Goal: Information Seeking & Learning: Check status

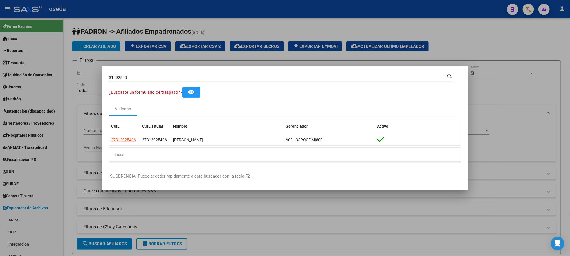
scroll to position [34, 0]
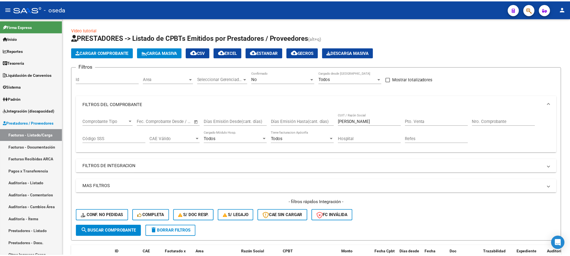
scroll to position [80, 0]
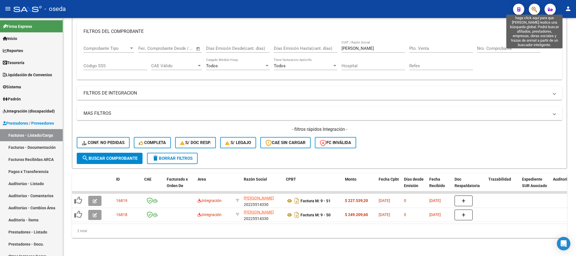
click at [532, 11] on icon "button" at bounding box center [535, 9] width 6 height 6
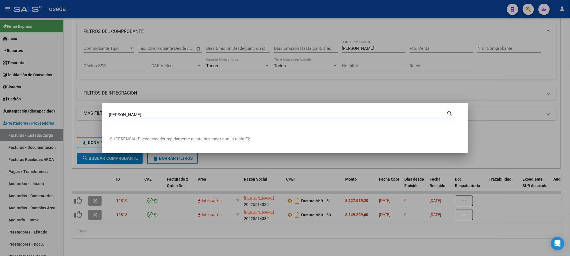
type input "JAIME"
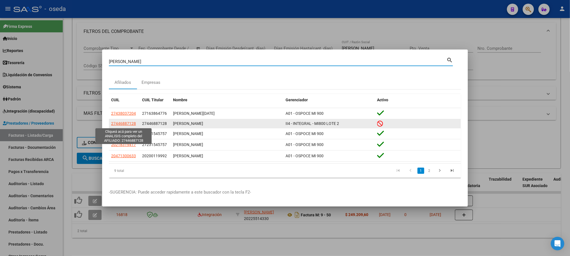
click at [117, 123] on span "27446887128" at bounding box center [123, 123] width 25 height 4
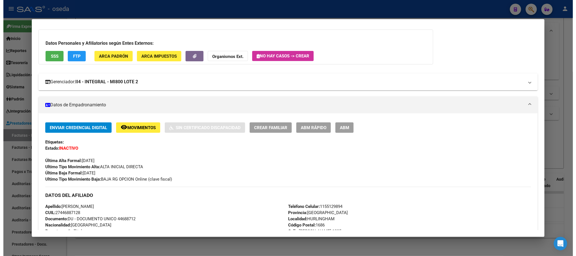
scroll to position [42, 0]
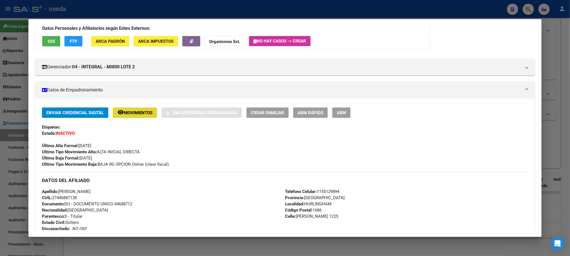
click at [124, 114] on span "Movimientos" at bounding box center [138, 112] width 28 height 5
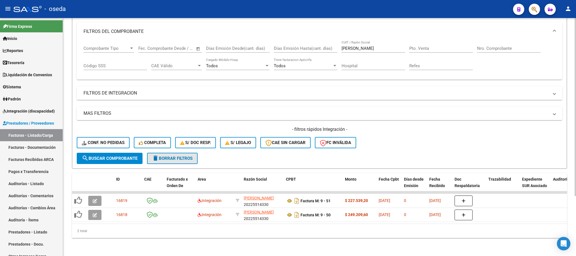
click at [184, 153] on button "delete Borrar Filtros" at bounding box center [172, 158] width 51 height 11
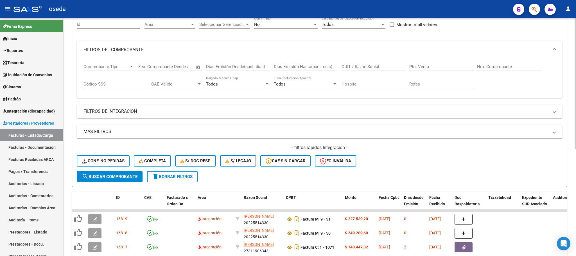
scroll to position [80, 0]
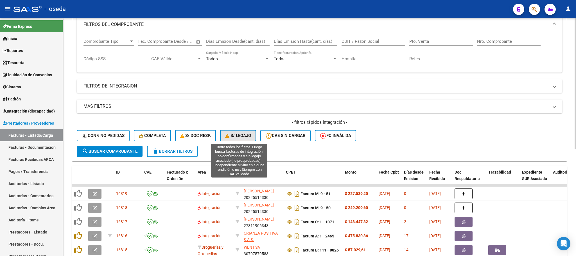
click at [230, 138] on span "S/ legajo" at bounding box center [238, 135] width 26 height 5
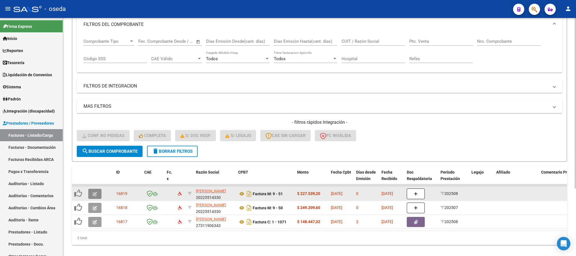
click at [97, 191] on button "button" at bounding box center [94, 194] width 13 height 10
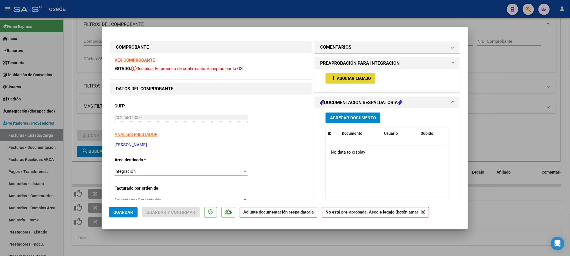
click at [357, 78] on span "Asociar Legajo" at bounding box center [354, 78] width 34 height 5
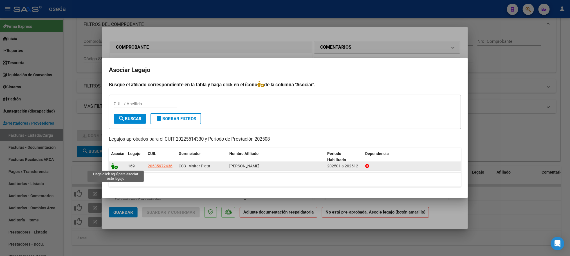
click at [113, 166] on icon at bounding box center [114, 166] width 7 height 6
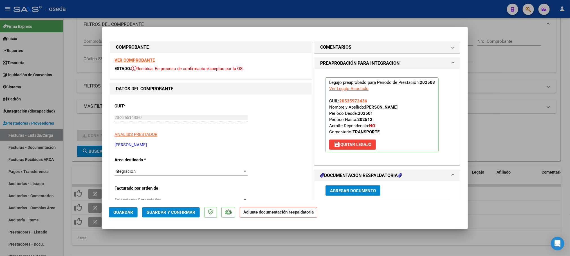
click at [127, 206] on mat-dialog-actions "Guardar Guardar y Confirmar Adjunte documentación respaldatoria" at bounding box center [285, 211] width 352 height 22
click at [127, 208] on button "Guardar" at bounding box center [123, 212] width 29 height 10
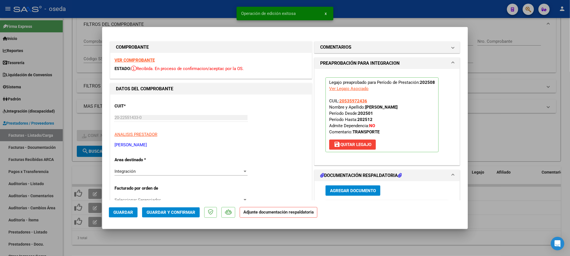
type input "$ 0,00"
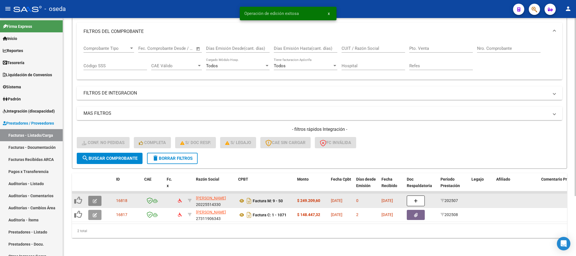
click at [96, 199] on icon "button" at bounding box center [95, 201] width 4 height 4
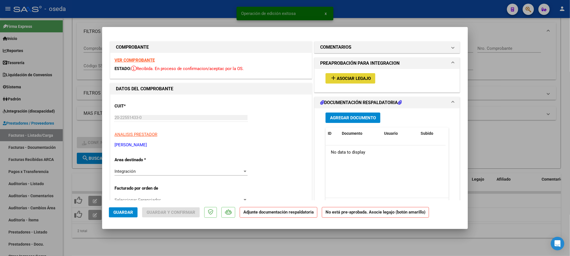
click at [330, 75] on mat-icon "add" at bounding box center [333, 78] width 7 height 7
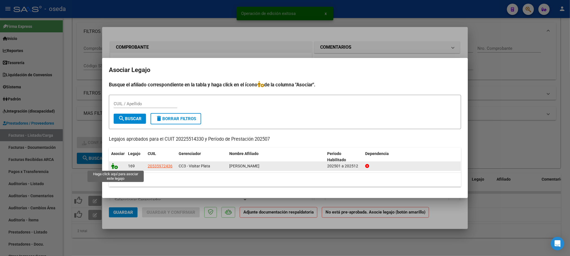
click at [116, 166] on icon at bounding box center [114, 166] width 7 height 6
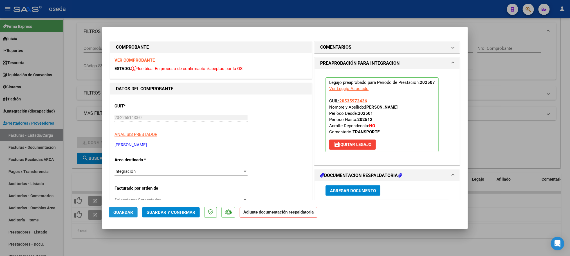
click at [121, 215] on span "Guardar" at bounding box center [123, 212] width 20 height 5
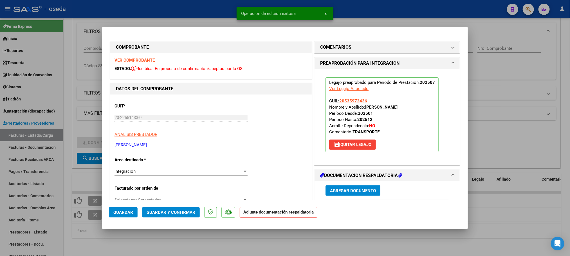
type input "$ 0,00"
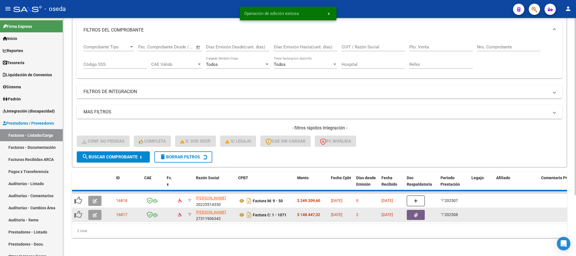
scroll to position [66, 0]
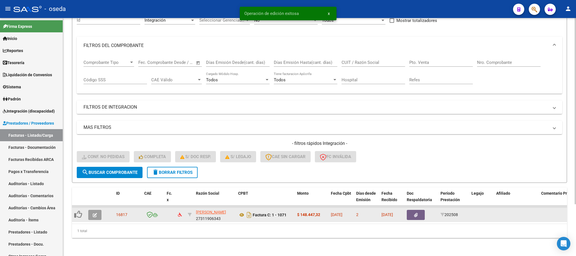
click at [98, 210] on button "button" at bounding box center [94, 215] width 13 height 10
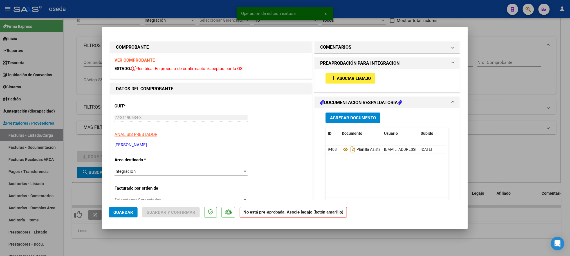
click at [341, 76] on span "Asociar Legajo" at bounding box center [354, 78] width 34 height 5
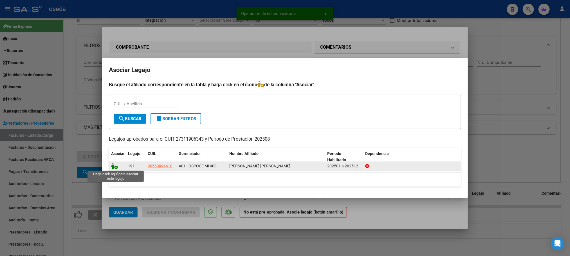
click at [114, 166] on icon at bounding box center [114, 166] width 7 height 6
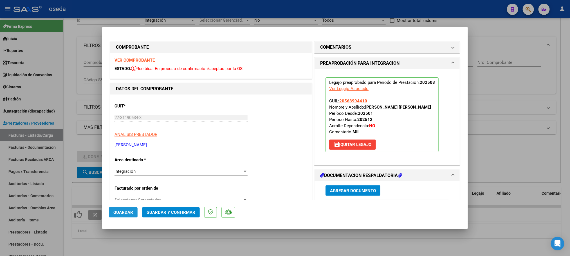
click at [127, 212] on span "Guardar" at bounding box center [123, 212] width 20 height 5
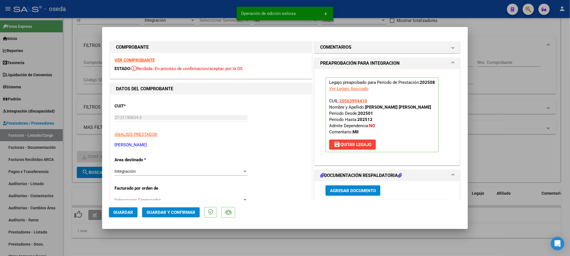
type input "$ 0,00"
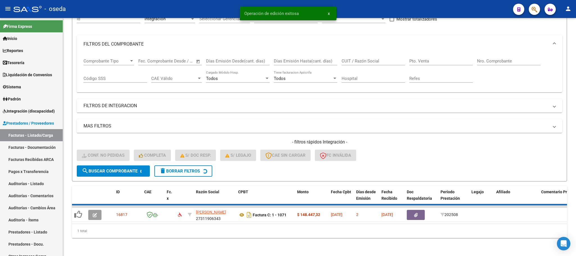
scroll to position [55, 0]
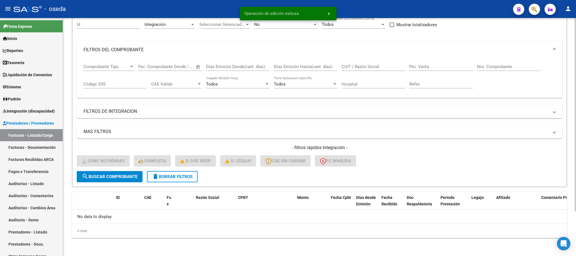
click at [179, 174] on span "delete Borrar Filtros" at bounding box center [172, 176] width 40 height 5
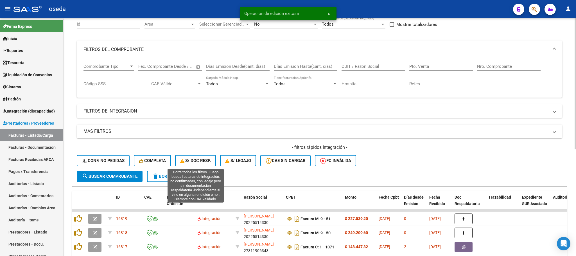
click at [194, 165] on button "S/ Doc Resp." at bounding box center [195, 160] width 41 height 11
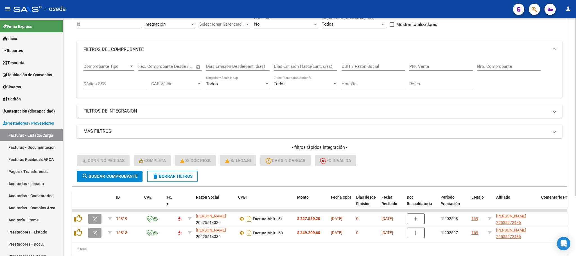
click at [173, 176] on span "delete Borrar Filtros" at bounding box center [172, 176] width 40 height 5
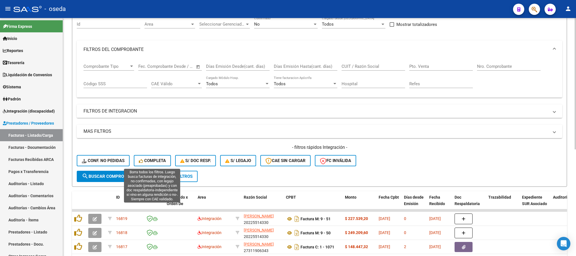
click at [155, 166] on button "Completa" at bounding box center [152, 160] width 37 height 11
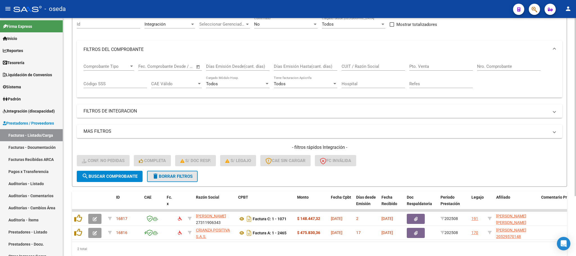
click at [159, 174] on span "delete Borrar Filtros" at bounding box center [172, 176] width 40 height 5
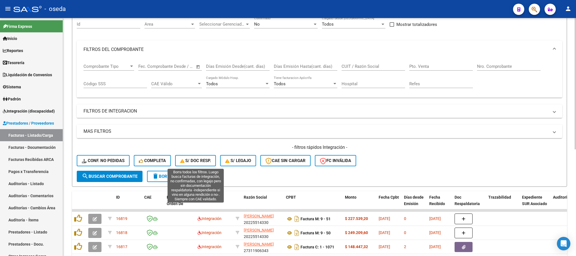
click at [204, 164] on button "S/ Doc Resp." at bounding box center [195, 160] width 41 height 11
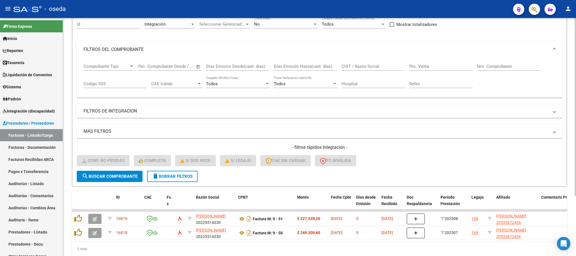
click at [175, 175] on span "delete Borrar Filtros" at bounding box center [172, 176] width 40 height 5
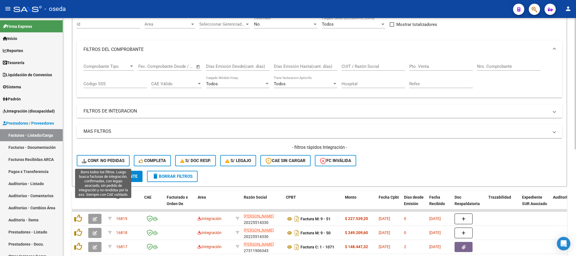
click at [123, 159] on span "Conf. no pedidas" at bounding box center [103, 160] width 43 height 5
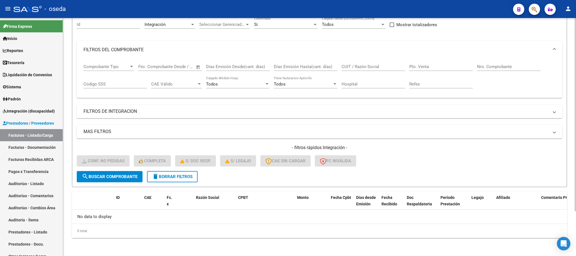
click at [173, 176] on span "delete Borrar Filtros" at bounding box center [172, 176] width 40 height 5
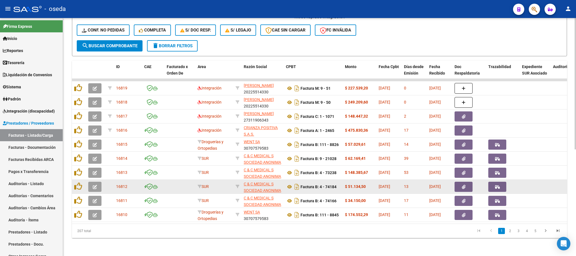
scroll to position [192, 0]
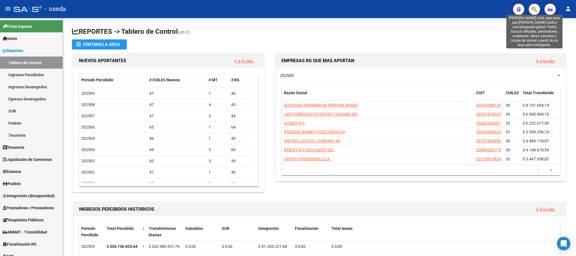
click at [532, 10] on icon "button" at bounding box center [535, 9] width 6 height 6
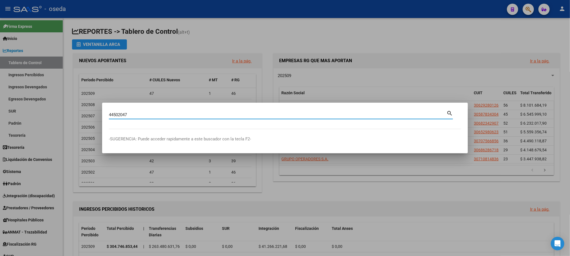
type input "44502047"
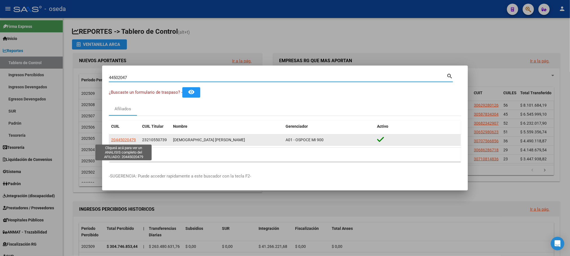
click at [122, 141] on span "20445020479" at bounding box center [123, 140] width 25 height 4
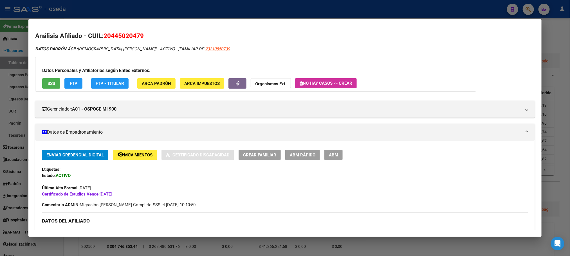
click at [50, 82] on span "SSS" at bounding box center [52, 83] width 8 height 5
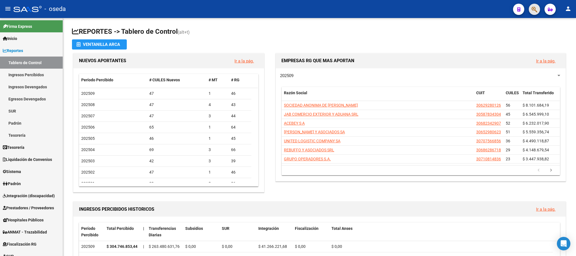
click at [529, 7] on button "button" at bounding box center [534, 9] width 11 height 11
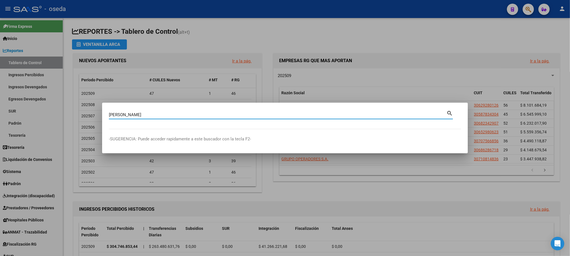
type input "jaime"
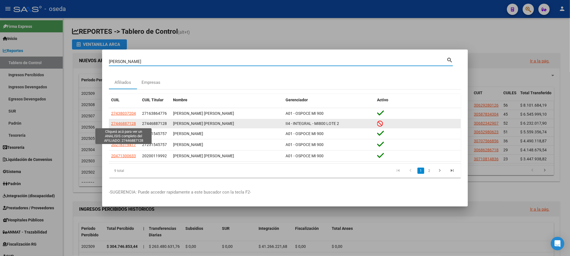
click at [129, 124] on span "27446887128" at bounding box center [123, 123] width 25 height 4
type textarea "27446887128"
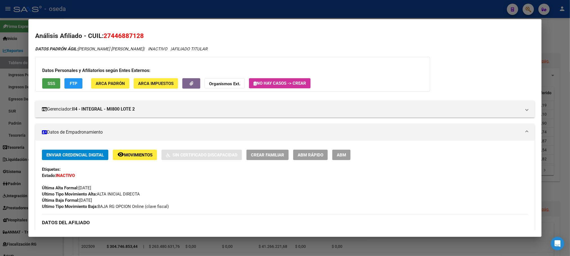
click at [52, 84] on span "SSS" at bounding box center [52, 83] width 8 height 5
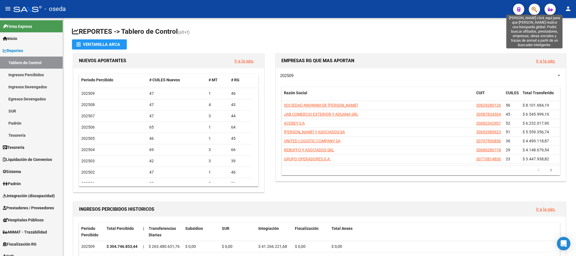
click at [535, 8] on icon "button" at bounding box center [535, 9] width 6 height 6
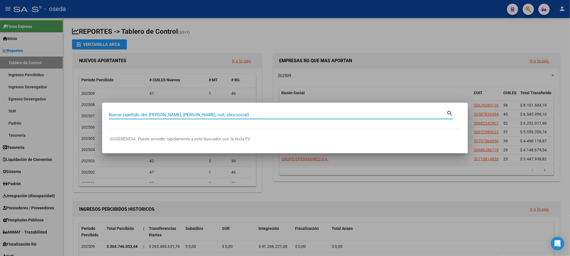
drag, startPoint x: 223, startPoint y: 114, endPoint x: 107, endPoint y: 115, distance: 115.6
click at [107, 115] on mat-dialog-content "Buscar (apellido, dni, cuil, nro traspaso, cuit, obra social) search" at bounding box center [285, 119] width 366 height 20
click at [110, 114] on input "Buscar (apellido, dni, [PERSON_NAME], [PERSON_NAME], cuit, obra social)" at bounding box center [277, 114] width 337 height 5
click at [248, 115] on input "Buscar (apellido, dni, [PERSON_NAME], [PERSON_NAME], cuit, obra social)" at bounding box center [277, 114] width 337 height 5
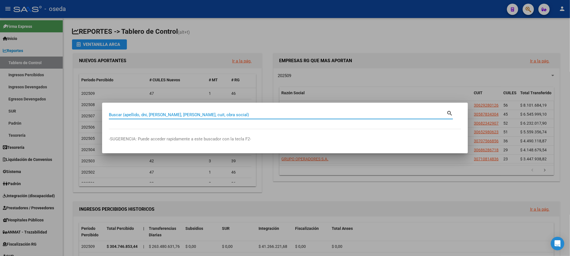
click at [340, 31] on div at bounding box center [285, 128] width 570 height 256
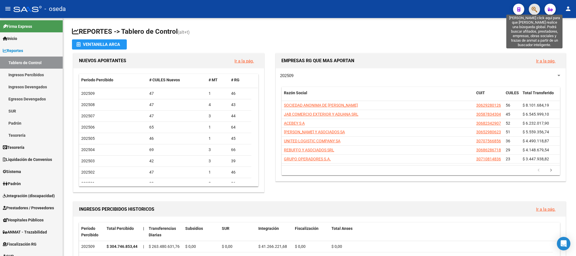
click at [534, 6] on icon "button" at bounding box center [535, 9] width 6 height 6
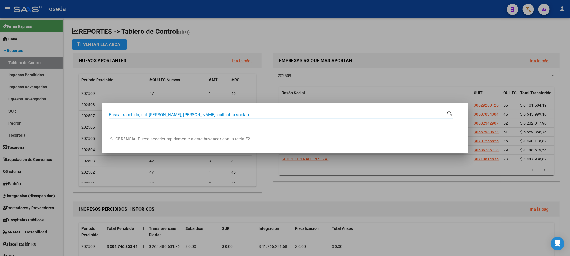
click at [220, 117] on input "Buscar (apellido, dni, [PERSON_NAME], [PERSON_NAME], cuit, obra social)" at bounding box center [277, 114] width 337 height 5
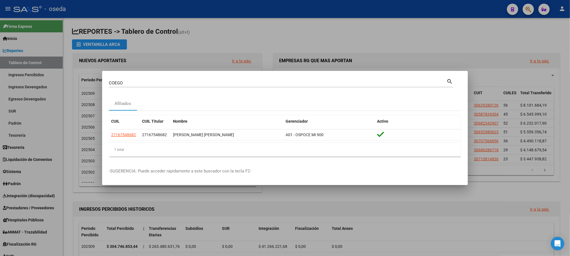
drag, startPoint x: 310, startPoint y: 96, endPoint x: 315, endPoint y: 91, distance: 7.0
click at [315, 91] on mat-dialog-content "COEGO Buscar (apellido, dni, cuil, nro traspaso, cuit, obra social) search Afil…" at bounding box center [285, 120] width 366 height 84
click at [309, 97] on div "Afiliados" at bounding box center [285, 103] width 352 height 13
drag, startPoint x: 126, startPoint y: 84, endPoint x: 24, endPoint y: 108, distance: 104.4
click at [24, 108] on div "COEGO Buscar (apellido, dni, cuil, nro traspaso, cuit, obra social) search Afil…" at bounding box center [285, 128] width 570 height 256
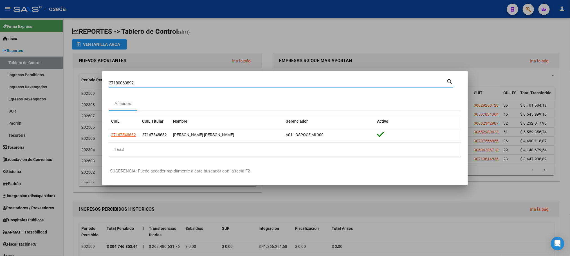
type input "27180063892"
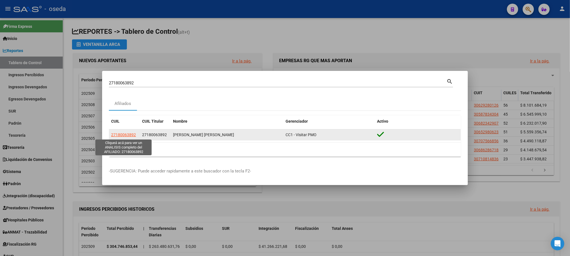
click at [119, 134] on span "27180063892" at bounding box center [123, 134] width 25 height 4
type textarea "27180063892"
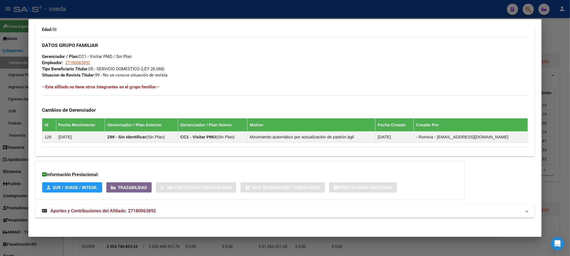
scroll to position [265, 0]
click at [127, 210] on span "Aportes y Contribuciones del Afiliado: 27180063892" at bounding box center [102, 210] width 105 height 5
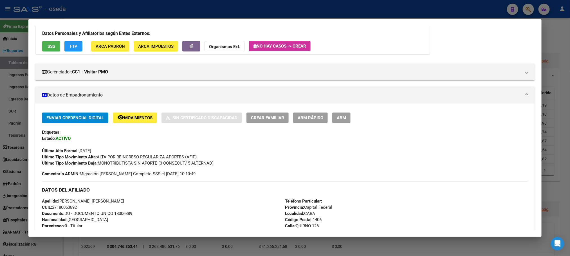
scroll to position [0, 0]
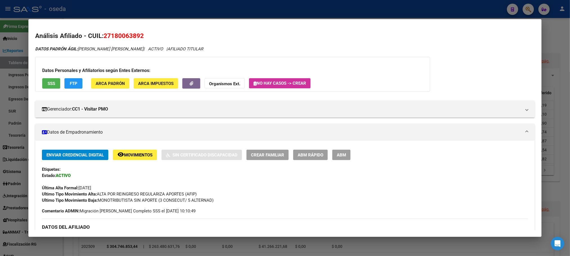
click at [555, 40] on div at bounding box center [285, 128] width 570 height 256
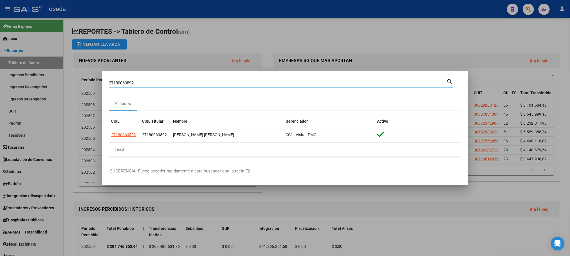
drag, startPoint x: 149, startPoint y: 81, endPoint x: 12, endPoint y: 73, distance: 137.7
click at [13, 73] on div "27180063892 Buscar (apellido, dni, cuil, nro traspaso, cuit, obra social) searc…" at bounding box center [285, 128] width 570 height 256
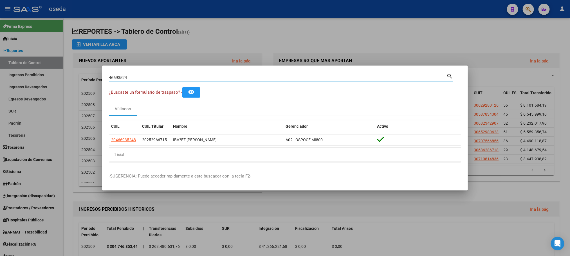
drag, startPoint x: 132, startPoint y: 77, endPoint x: 72, endPoint y: 75, distance: 60.5
click at [72, 75] on div "46693524 Buscar (apellido, dni, cuil, nro traspaso, cuit, obra social) search ¿…" at bounding box center [285, 128] width 570 height 256
drag, startPoint x: 138, startPoint y: 75, endPoint x: 53, endPoint y: 70, distance: 85.4
click at [53, 70] on div "47953251 Buscar (apellido, dni, cuil, nro traspaso, cuit, obra social) search ¿…" at bounding box center [285, 128] width 570 height 256
drag, startPoint x: 140, startPoint y: 77, endPoint x: 75, endPoint y: 75, distance: 65.0
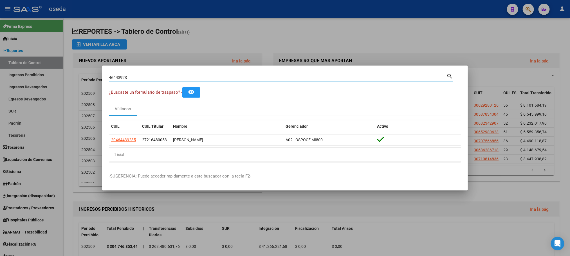
click at [75, 75] on div "46443923 Buscar (apellido, dni, cuil, nro traspaso, cuit, obra social) search ¿…" at bounding box center [285, 128] width 570 height 256
drag, startPoint x: 144, startPoint y: 76, endPoint x: 49, endPoint y: 64, distance: 96.1
click at [49, 64] on div "47652873 Buscar (apellido, dni, cuil, nro traspaso, cuit, obra social) search ¿…" at bounding box center [285, 128] width 570 height 256
drag, startPoint x: 136, startPoint y: 76, endPoint x: 67, endPoint y: 70, distance: 69.7
click at [67, 70] on div "14802267 Buscar (apellido, dni, cuil, nro traspaso, cuit, obra social) search ¿…" at bounding box center [285, 128] width 570 height 256
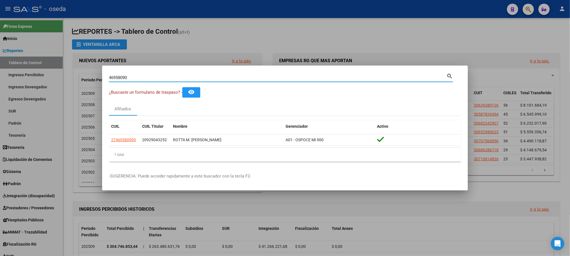
drag, startPoint x: 147, startPoint y: 77, endPoint x: 7, endPoint y: 55, distance: 141.5
click at [7, 55] on div "46958090 Buscar (apellido, dni, cuil, nro traspaso, cuit, obra social) search ¿…" at bounding box center [285, 128] width 570 height 256
type input "4"
drag, startPoint x: 133, startPoint y: 76, endPoint x: 132, endPoint y: 92, distance: 16.1
click at [101, 73] on div "46443471 Buscar (apellido, dni, cuil, nro traspaso, cuit, obra social) search ¿…" at bounding box center [285, 128] width 570 height 256
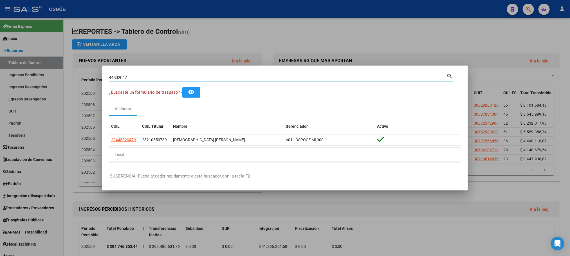
drag, startPoint x: 143, startPoint y: 79, endPoint x: 39, endPoint y: 74, distance: 103.6
click at [39, 74] on div "44502047 Buscar (apellido, dni, cuil, nro traspaso, cuit, obra social) search ¿…" at bounding box center [285, 128] width 570 height 256
drag, startPoint x: 200, startPoint y: 75, endPoint x: 31, endPoint y: 76, distance: 168.7
click at [31, 76] on div "42340906 Buscar (apellido, dni, cuil, nro traspaso, cuit, obra social) search ¿…" at bounding box center [285, 128] width 570 height 256
drag, startPoint x: 145, startPoint y: 76, endPoint x: 69, endPoint y: 75, distance: 75.9
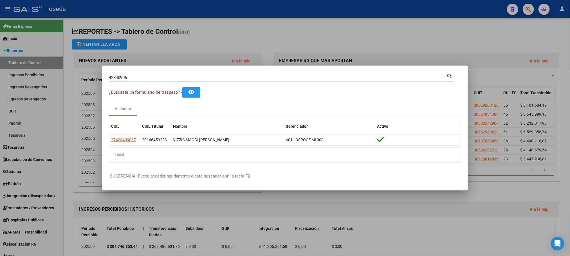
click at [80, 76] on div "42340906 Buscar (apellido, dni, cuil, nro traspaso, cuit, obra social) search ¿…" at bounding box center [285, 128] width 570 height 256
click at [136, 77] on input "42340906" at bounding box center [277, 77] width 337 height 5
drag, startPoint x: 135, startPoint y: 78, endPoint x: 55, endPoint y: 78, distance: 80.1
click at [55, 78] on div "42340906 Buscar (apellido, dni, cuil, nro traspaso, cuit, obra social) search ¿…" at bounding box center [285, 128] width 570 height 256
drag, startPoint x: 150, startPoint y: 78, endPoint x: 41, endPoint y: 79, distance: 108.8
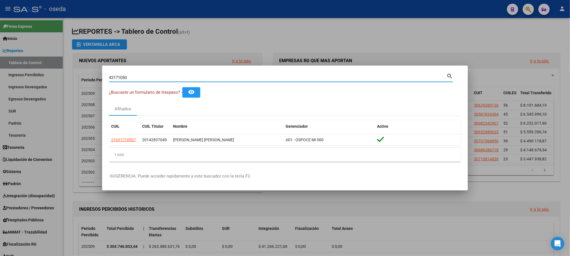
click at [43, 79] on div "43171050 Buscar (apellido, dni, cuil, nro traspaso, cuit, obra social) search ¿…" at bounding box center [285, 128] width 570 height 256
type input "4"
drag, startPoint x: 133, startPoint y: 78, endPoint x: 89, endPoint y: 75, distance: 43.4
click at [90, 75] on div "46414113 Buscar (apellido, dni, cuil, nro traspaso, cuit, obra social) search ¿…" at bounding box center [285, 128] width 570 height 256
drag, startPoint x: 133, startPoint y: 77, endPoint x: 29, endPoint y: 61, distance: 105.0
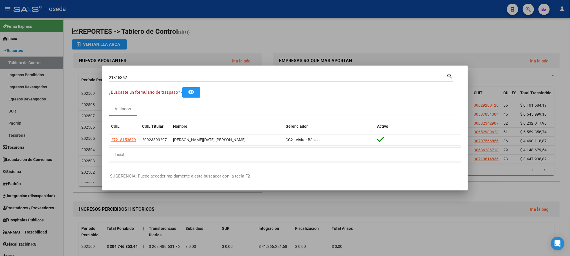
click at [29, 61] on div "21815362 Buscar (apellido, dni, cuil, nro traspaso, cuit, obra social) search ¿…" at bounding box center [285, 128] width 570 height 256
drag, startPoint x: 132, startPoint y: 76, endPoint x: 77, endPoint y: 75, distance: 54.8
click at [77, 75] on div "45998144 Buscar (apellido, dni, cuil, nro traspaso, cuit, obra social) search ¿…" at bounding box center [285, 128] width 570 height 256
type input "47515930"
click at [327, 19] on div at bounding box center [285, 128] width 570 height 256
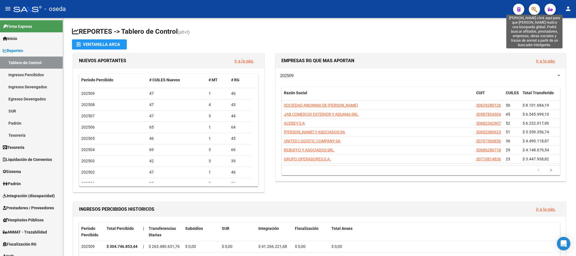
click at [532, 9] on icon "button" at bounding box center [535, 9] width 6 height 6
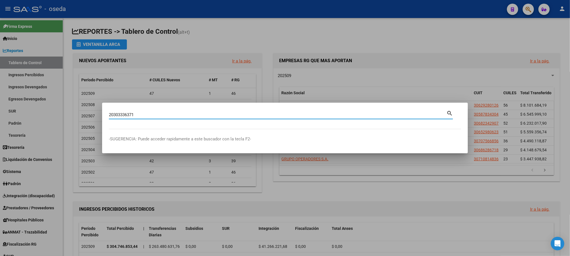
type input "20303336371"
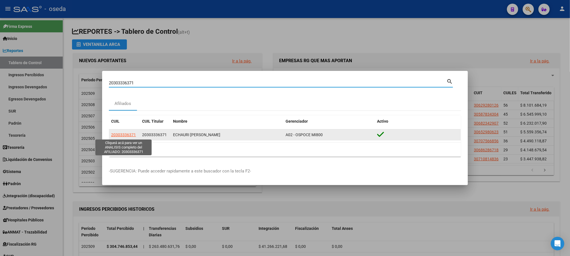
click at [131, 133] on span "20303336371" at bounding box center [123, 134] width 25 height 4
type textarea "20303336371"
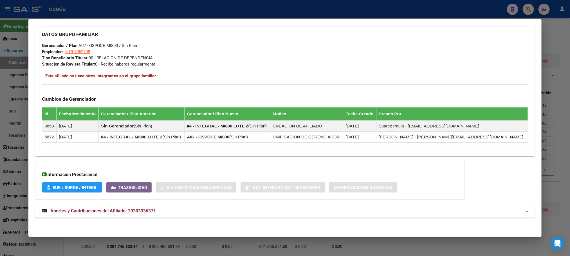
scroll to position [270, 0]
click at [122, 210] on span "Aportes y Contribuciones del Afiliado: 20303336371" at bounding box center [102, 210] width 105 height 5
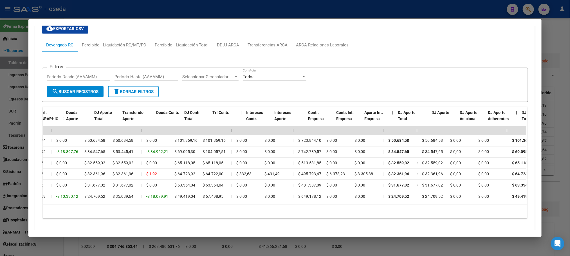
scroll to position [0, 0]
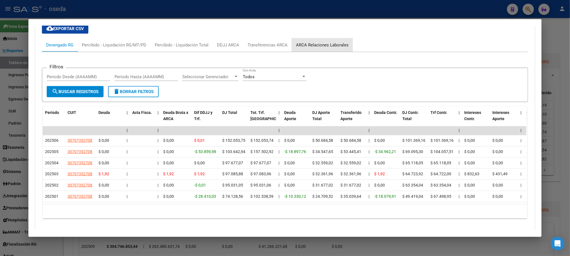
click at [330, 45] on div "ARCA Relaciones Laborales" at bounding box center [322, 45] width 53 height 6
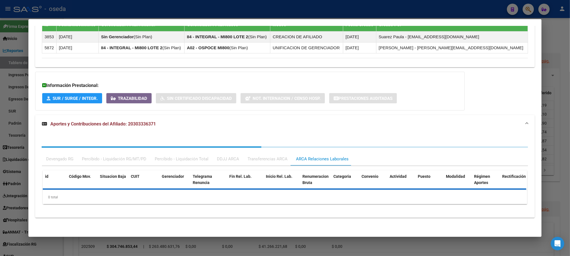
scroll to position [388, 0]
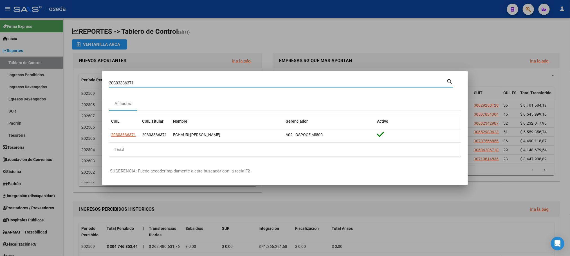
drag, startPoint x: 148, startPoint y: 82, endPoint x: 54, endPoint y: 70, distance: 95.3
click at [75, 74] on div "20303336371 Buscar (apellido, dni, cuil, nro traspaso, cuit, obra social) searc…" at bounding box center [285, 128] width 570 height 256
type input "27185932732"
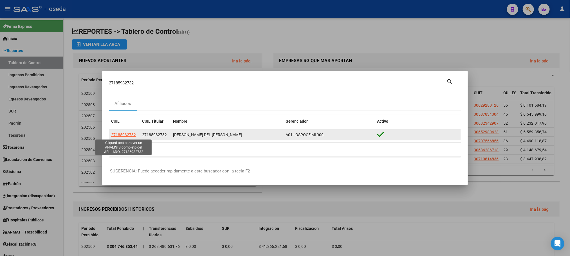
click at [127, 136] on span "27185932732" at bounding box center [123, 134] width 25 height 4
copy span "2"
type textarea "27185932732"
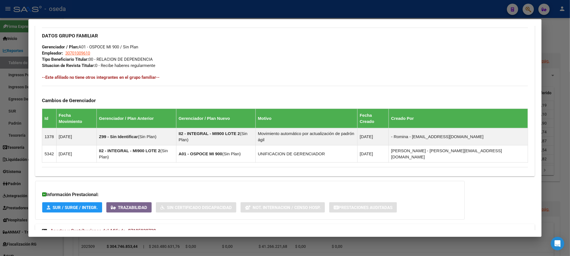
scroll to position [270, 0]
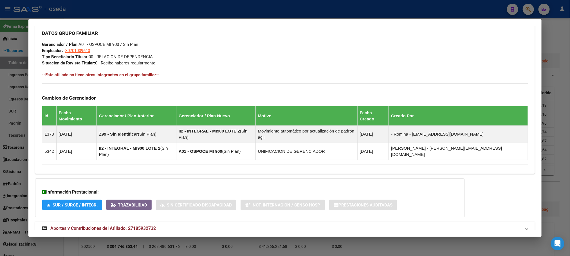
click at [113, 226] on span "Aportes y Contribuciones del Afiliado: 27185932732" at bounding box center [102, 228] width 105 height 5
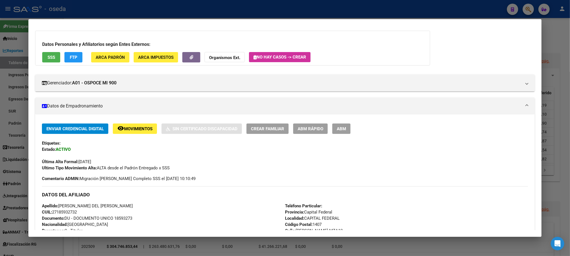
scroll to position [0, 0]
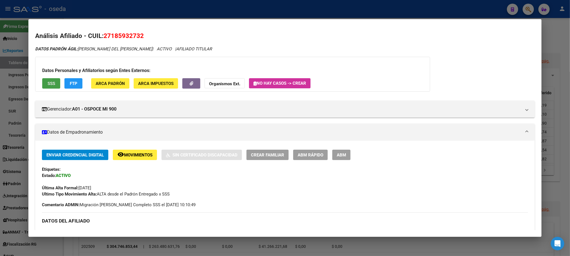
click at [51, 81] on span "SSS" at bounding box center [52, 83] width 8 height 5
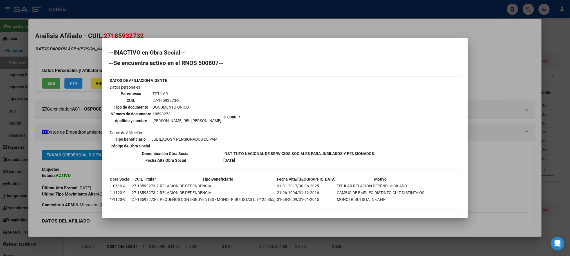
drag, startPoint x: 247, startPoint y: 158, endPoint x: 218, endPoint y: 158, distance: 29.8
click at [218, 158] on tr "Fecha Alta Obra Social 01-06-2025" at bounding box center [241, 160] width 265 height 6
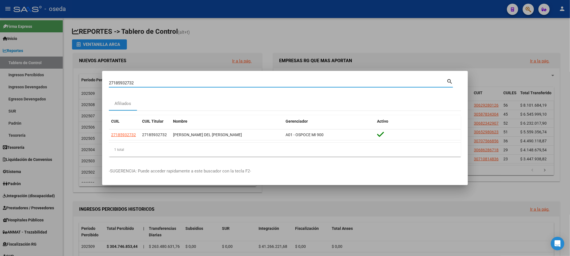
drag, startPoint x: 150, startPoint y: 84, endPoint x: 17, endPoint y: 81, distance: 133.3
click at [17, 81] on div "27185932732 Buscar (apellido, dni, cuil, nro traspaso, cuit, obra social) searc…" at bounding box center [285, 128] width 570 height 256
type input "27170623784"
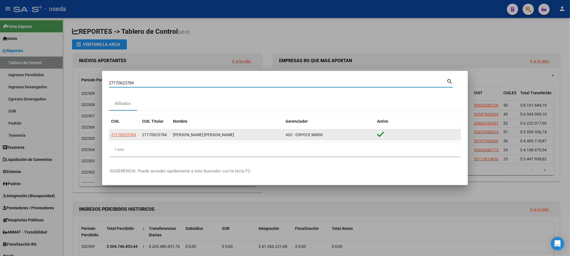
click at [320, 136] on span "A02 - OSPOCE MI800" at bounding box center [303, 134] width 37 height 4
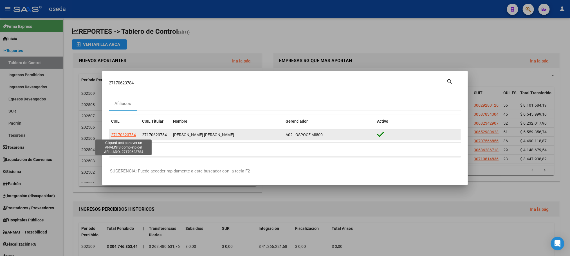
click at [127, 135] on span "27170623784" at bounding box center [123, 134] width 25 height 4
type textarea "27170623784"
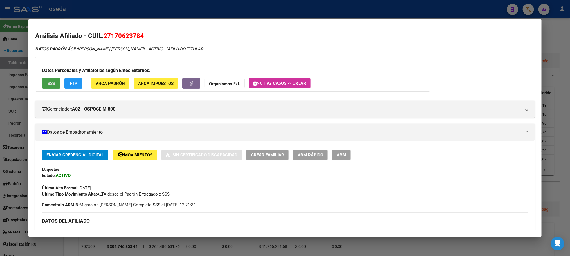
click at [48, 80] on button "SSS" at bounding box center [51, 83] width 18 height 10
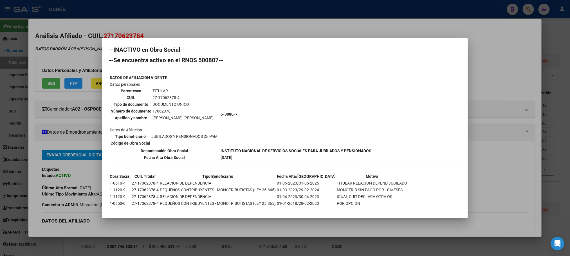
scroll to position [7, 0]
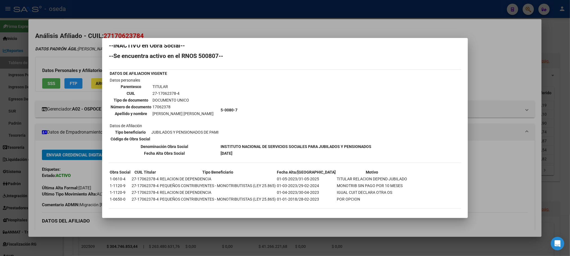
drag, startPoint x: 243, startPoint y: 152, endPoint x: 218, endPoint y: 149, distance: 25.5
click at [218, 150] on tr "Fecha Alta Obra Social 01-05-2025" at bounding box center [240, 153] width 262 height 6
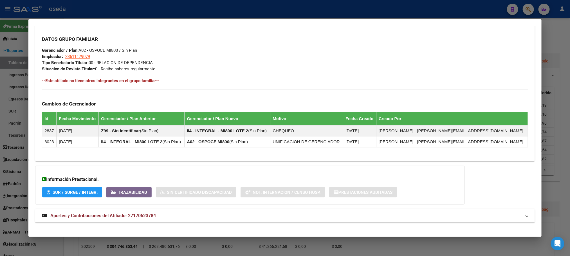
scroll to position [270, 0]
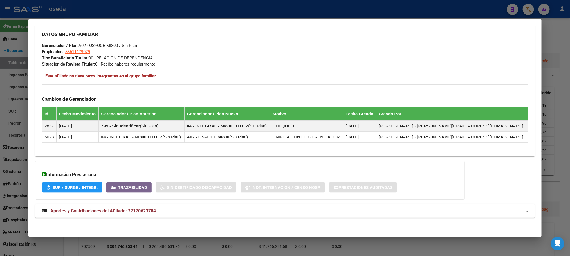
click at [125, 208] on span "Aportes y Contribuciones del Afiliado: 27170623784" at bounding box center [102, 210] width 105 height 5
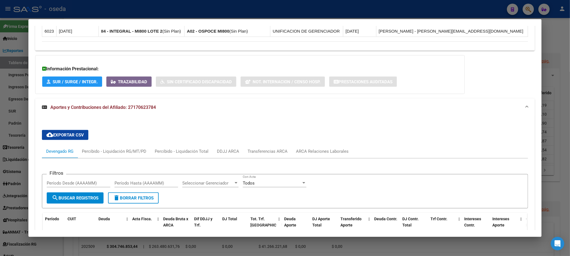
scroll to position [355, 0]
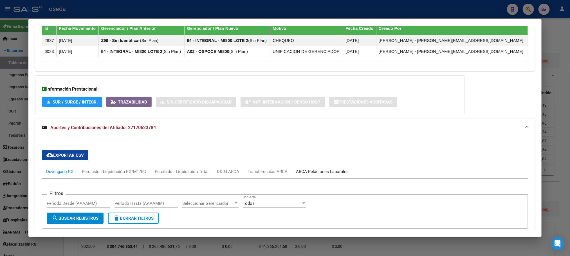
click at [302, 173] on div "ARCA Relaciones Laborales" at bounding box center [322, 171] width 53 height 6
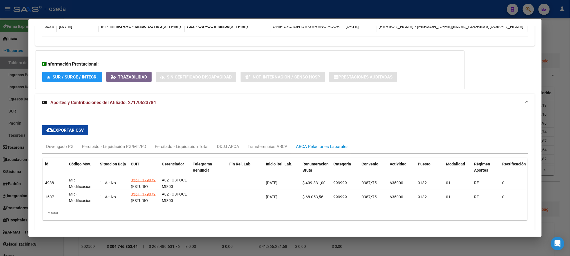
scroll to position [404, 0]
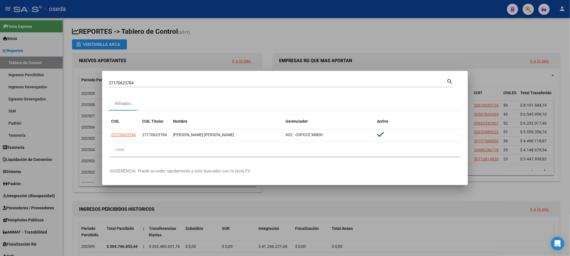
click at [192, 78] on div "27170623784 Buscar (apellido, dni, cuil, nro traspaso, cuit, obra social) search" at bounding box center [281, 83] width 344 height 10
drag, startPoint x: 185, startPoint y: 82, endPoint x: 1, endPoint y: 69, distance: 184.4
click at [3, 69] on div "27170623784 Buscar (apellido, dni, cuil, nro traspaso, cuit, obra social) searc…" at bounding box center [285, 128] width 570 height 256
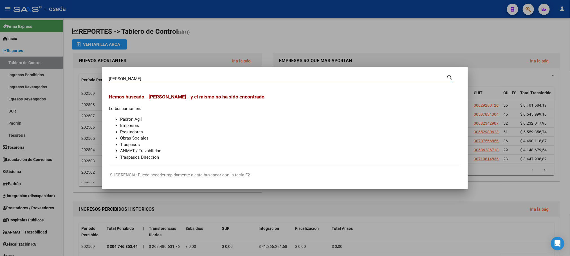
drag, startPoint x: 142, startPoint y: 80, endPoint x: 127, endPoint y: 79, distance: 15.2
click at [127, 79] on input "gonzales sonia" at bounding box center [277, 78] width 337 height 5
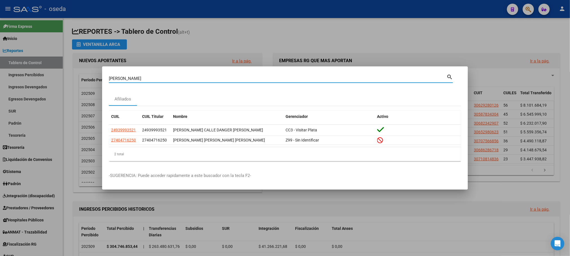
type input "gonzales calle"
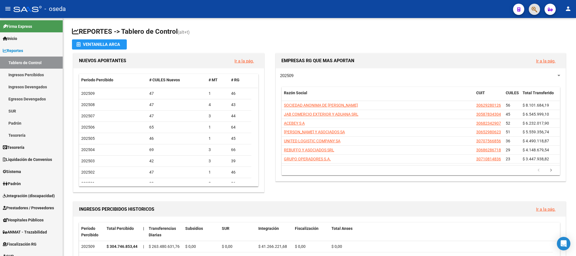
click at [539, 7] on button "button" at bounding box center [534, 9] width 11 height 11
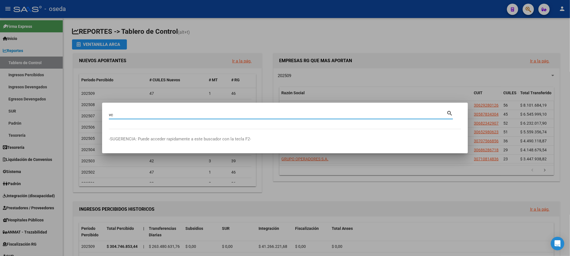
type input "v"
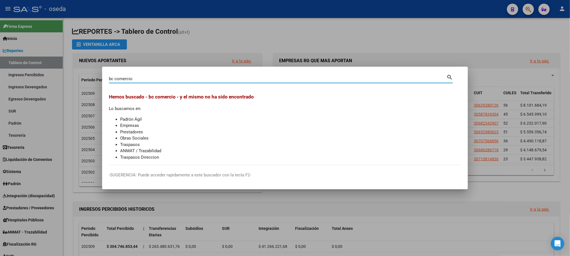
click at [111, 78] on input "bc comercio" at bounding box center [277, 78] width 337 height 5
drag, startPoint x: 137, startPoint y: 79, endPoint x: 116, endPoint y: 81, distance: 21.5
click at [116, 81] on div "b.c. comercio Buscar (apellido, dni, cuil, nro traspaso, cuit, obra social)" at bounding box center [277, 79] width 337 height 8
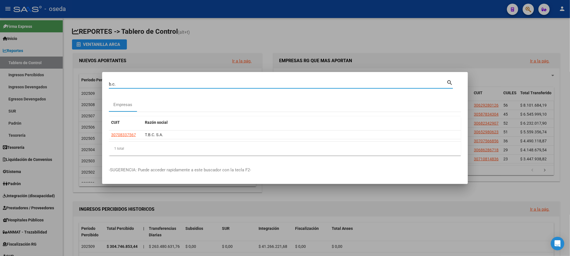
drag, startPoint x: 118, startPoint y: 85, endPoint x: 68, endPoint y: 79, distance: 50.9
click at [73, 80] on div "b.c. Buscar (apellido, dni, cuil, nro traspaso, cuit, obra social) search Empre…" at bounding box center [285, 128] width 570 height 256
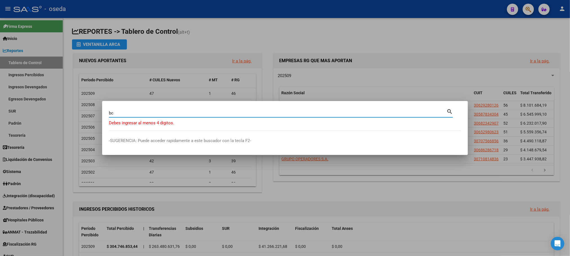
click at [111, 112] on input "bc" at bounding box center [277, 113] width 337 height 5
click at [121, 114] on input "b c" at bounding box center [277, 113] width 337 height 5
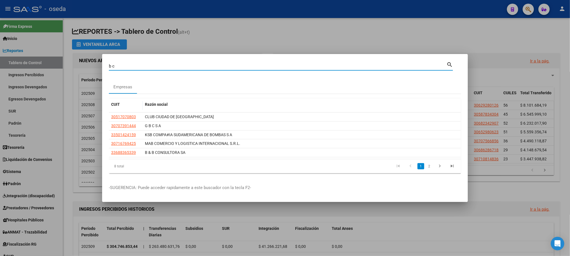
drag, startPoint x: 133, startPoint y: 67, endPoint x: 80, endPoint y: 62, distance: 52.5
click at [80, 62] on div "b c Buscar (apellido, dni, cuil, nro traspaso, cuit, obra social) search Empres…" at bounding box center [285, 128] width 570 height 256
paste input "30707342435"
type input "30707342435"
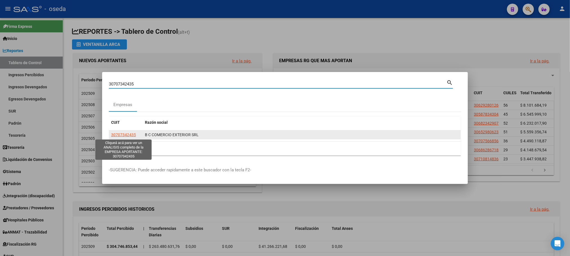
click at [128, 136] on span "30707342435" at bounding box center [123, 134] width 25 height 4
type textarea "30707342435"
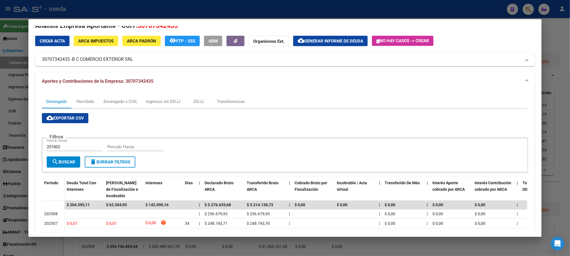
scroll to position [0, 0]
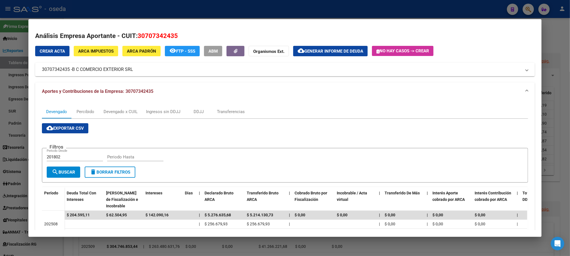
click at [55, 113] on div "Devengado" at bounding box center [56, 112] width 21 height 6
click at [132, 111] on div "Devengado x CUIL" at bounding box center [120, 112] width 34 height 6
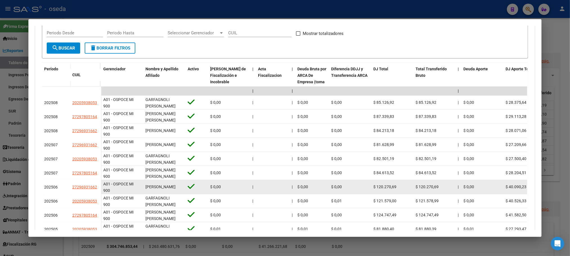
scroll to position [82, 0]
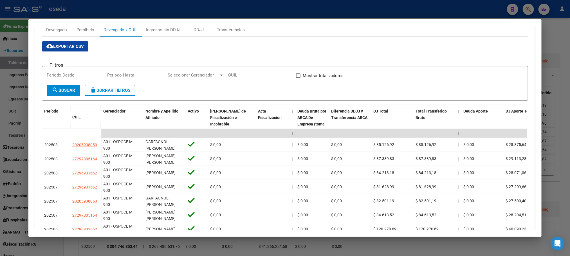
click at [553, 31] on div at bounding box center [285, 128] width 570 height 256
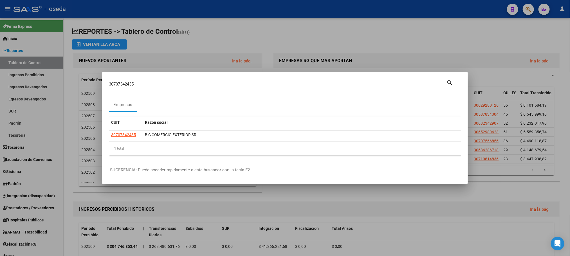
click at [489, 51] on div at bounding box center [285, 128] width 570 height 256
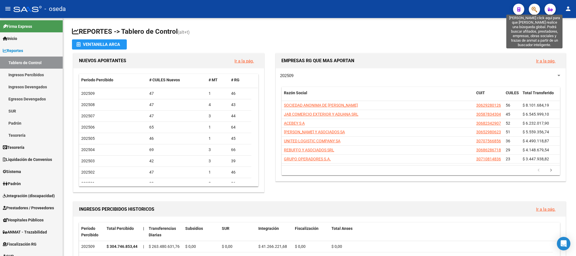
click at [533, 9] on icon "button" at bounding box center [535, 9] width 6 height 6
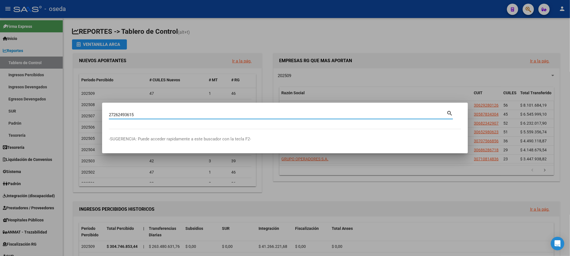
type input "27262493615"
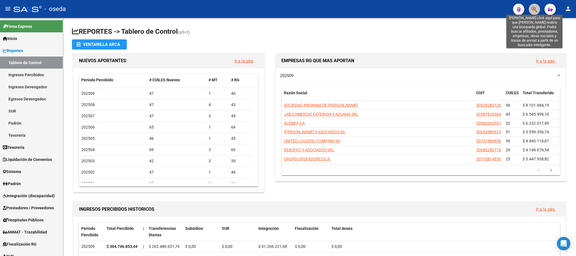
click at [537, 7] on icon "button" at bounding box center [535, 9] width 6 height 6
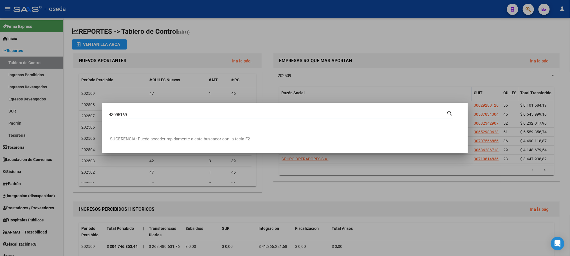
type input "43095169"
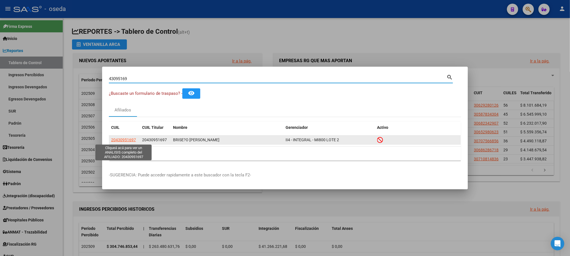
click at [120, 141] on span "20430951697" at bounding box center [123, 140] width 25 height 4
type textarea "20430951697"
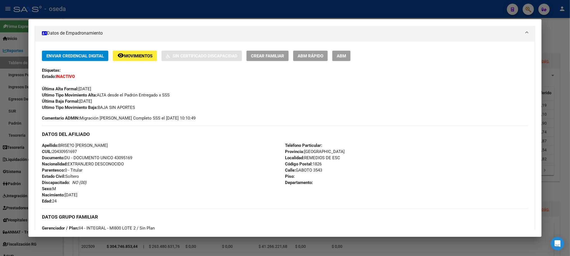
scroll to position [42, 0]
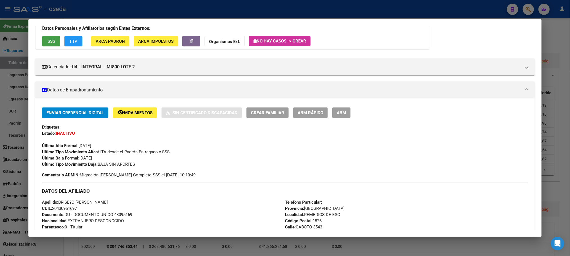
click at [51, 39] on span "SSS" at bounding box center [52, 41] width 8 height 5
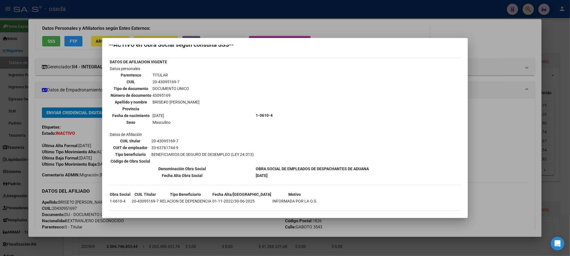
scroll to position [10, 0]
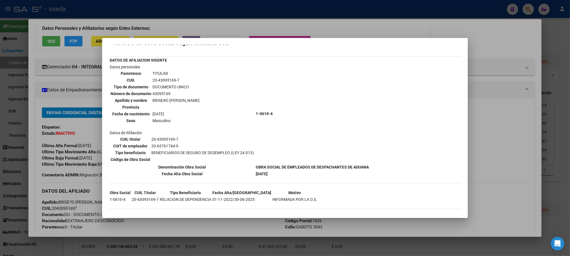
drag, startPoint x: 145, startPoint y: 150, endPoint x: 254, endPoint y: 149, distance: 108.8
click at [254, 149] on tr "Datos personales Parentesco TITULAR CUIL 20-43095169-7 Tipo de documento DOCUME…" at bounding box center [239, 114] width 260 height 100
drag, startPoint x: 338, startPoint y: 116, endPoint x: 321, endPoint y: 106, distance: 19.8
click at [321, 106] on td "1-0610-4" at bounding box center [312, 114] width 114 height 100
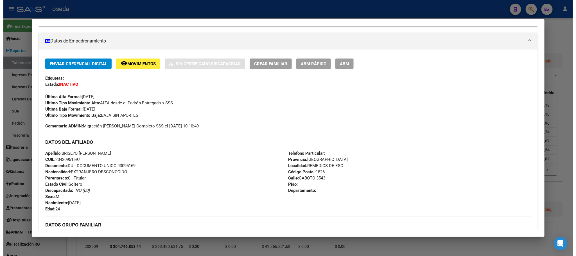
scroll to position [169, 0]
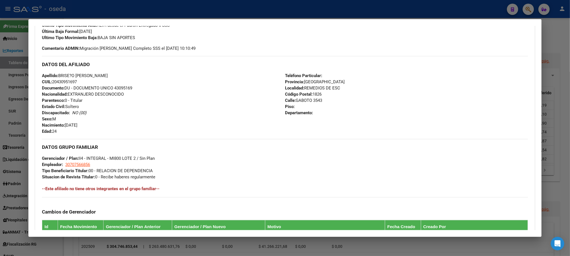
drag, startPoint x: 321, startPoint y: 100, endPoint x: 293, endPoint y: 100, distance: 28.4
click at [293, 100] on div "Teléfono Particular: Provincia: Buenos Aires Localidad: REMEDIOS DE ESC Código …" at bounding box center [406, 104] width 243 height 62
copy span "GABOTO 3543"
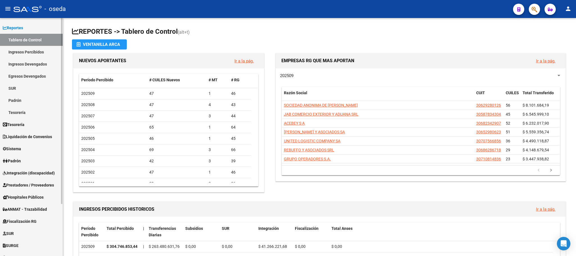
scroll to position [42, 0]
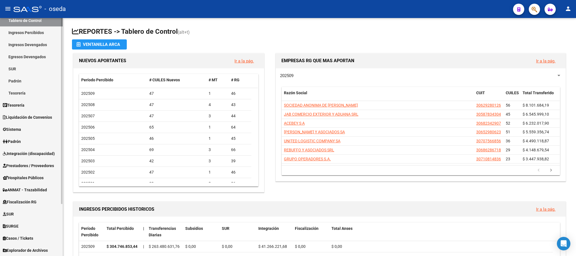
click at [2, 142] on link "Padrón" at bounding box center [31, 141] width 63 height 12
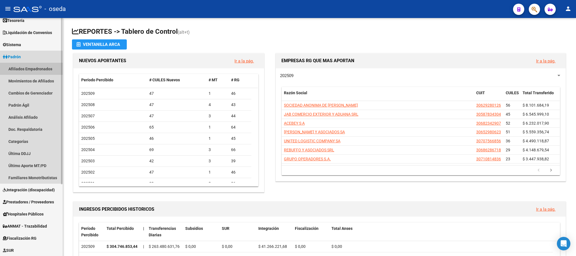
click at [42, 69] on link "Afiliados Empadronados" at bounding box center [31, 69] width 63 height 12
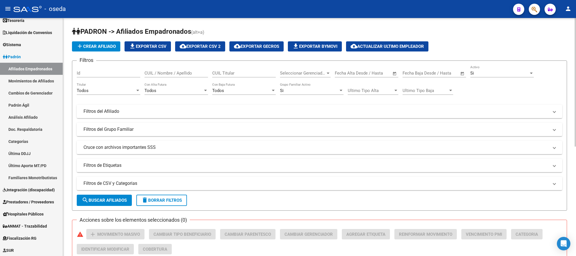
click at [85, 88] on div "Todos Titular" at bounding box center [109, 89] width 64 height 12
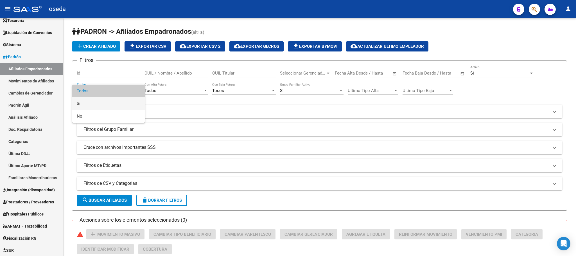
click at [91, 102] on span "Si" at bounding box center [109, 103] width 64 height 13
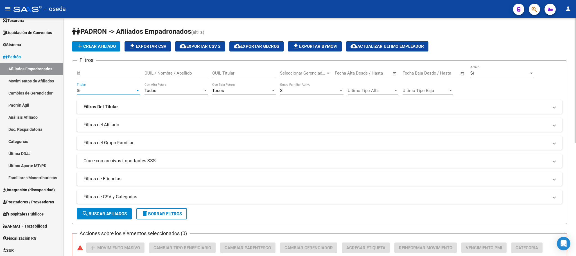
click at [121, 107] on mat-panel-title "Filtros Del Titular" at bounding box center [316, 107] width 465 height 6
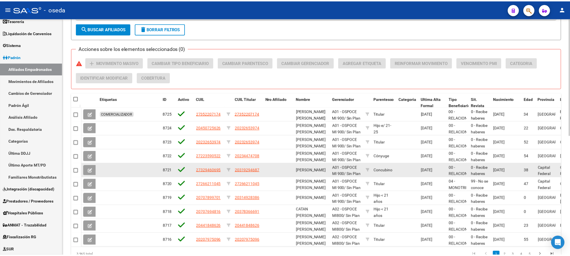
scroll to position [200, 0]
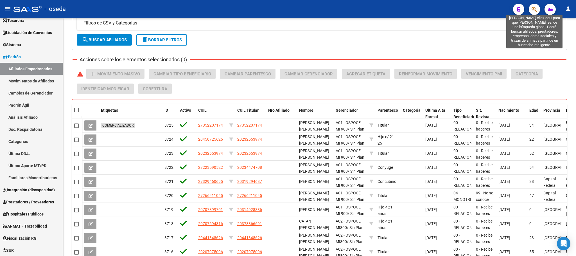
click at [532, 10] on icon "button" at bounding box center [535, 9] width 6 height 6
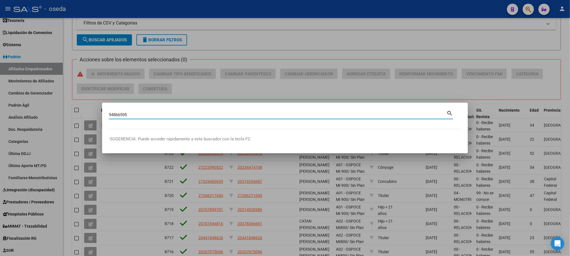
type input "94866595"
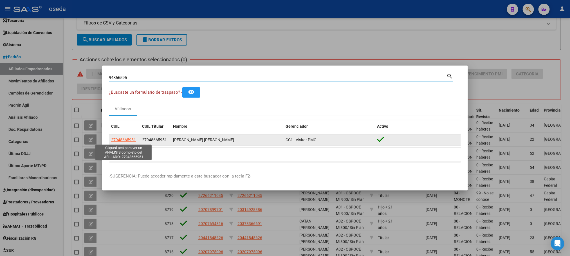
click at [126, 139] on span "27948665951" at bounding box center [123, 140] width 25 height 4
type textarea "27948665951"
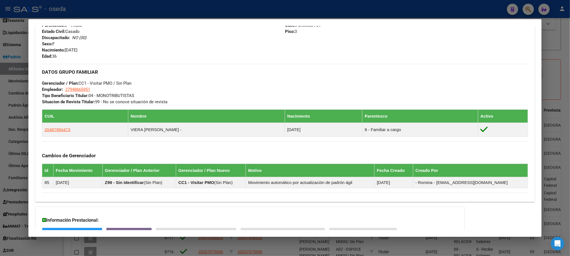
scroll to position [279, 0]
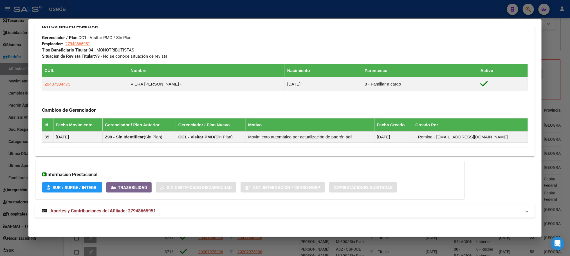
click at [106, 208] on span "Aportes y Contribuciones del Afiliado: 27948665951" at bounding box center [102, 210] width 105 height 5
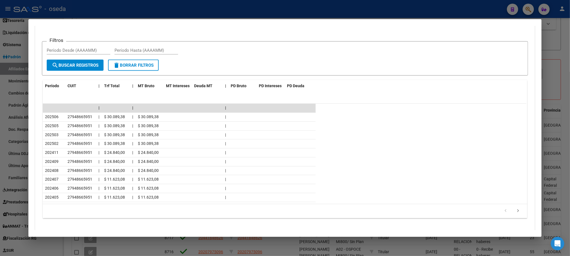
scroll to position [490, 0]
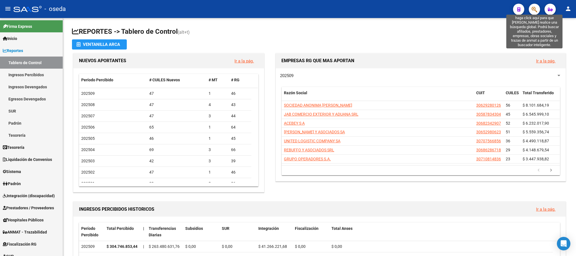
click at [533, 7] on icon "button" at bounding box center [535, 9] width 6 height 6
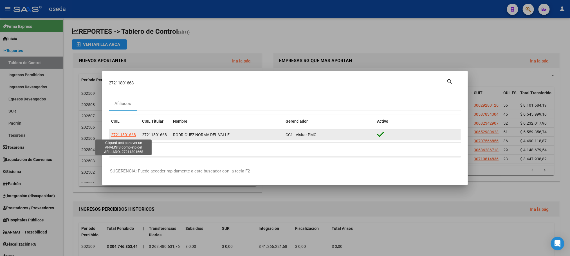
click at [121, 136] on span "27211801668" at bounding box center [123, 134] width 25 height 4
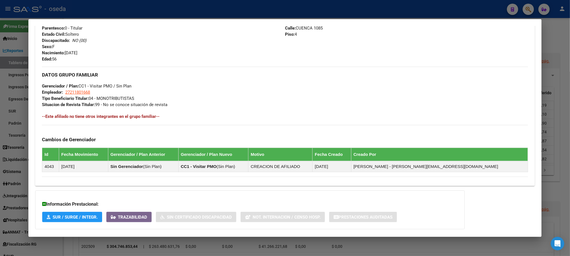
scroll to position [248, 0]
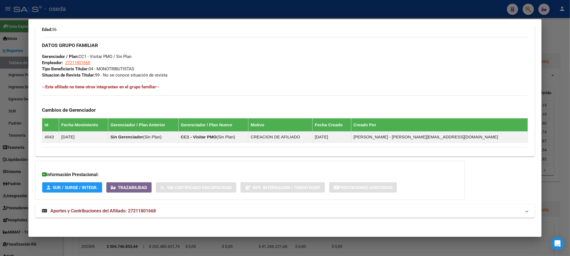
click at [94, 213] on span "Aportes y Contribuciones del Afiliado: 27211801668" at bounding box center [102, 210] width 105 height 5
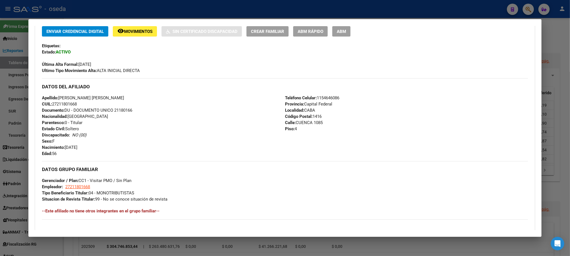
scroll to position [0, 0]
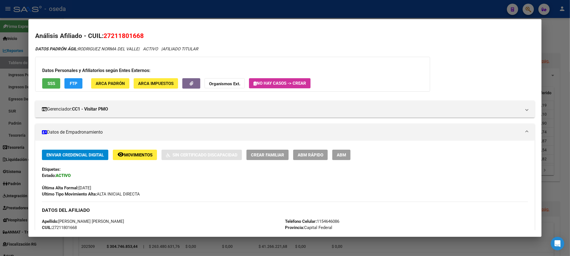
click at [100, 186] on div "Última Alta Formal: [DATE]" at bounding box center [285, 185] width 486 height 12
drag, startPoint x: 166, startPoint y: 49, endPoint x: 201, endPoint y: 49, distance: 34.3
click at [198, 49] on span "AFILIADO TITULAR" at bounding box center [180, 48] width 36 height 5
click at [197, 50] on span "AFILIADO TITULAR" at bounding box center [180, 48] width 36 height 5
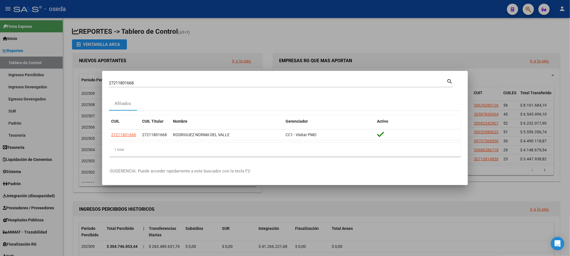
click at [448, 78] on mat-icon "search" at bounding box center [449, 81] width 6 height 7
drag, startPoint x: 165, startPoint y: 84, endPoint x: 40, endPoint y: 71, distance: 125.6
click at [45, 71] on div "27211801668 Buscar (apellido, dni, cuil, nro traspaso, cuit, obra social) searc…" at bounding box center [285, 128] width 570 height 256
type input "11032336"
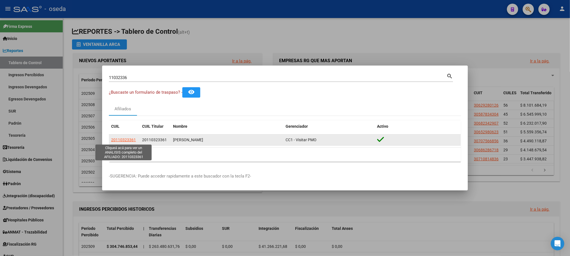
click at [126, 139] on span "20110323361" at bounding box center [123, 140] width 25 height 4
type textarea "20110323361"
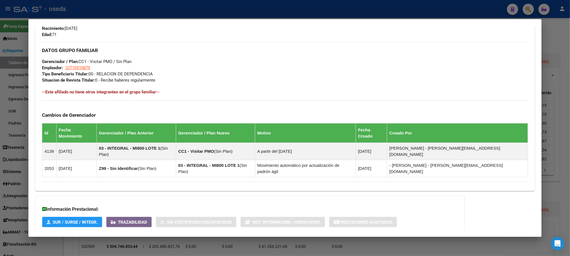
scroll to position [270, 0]
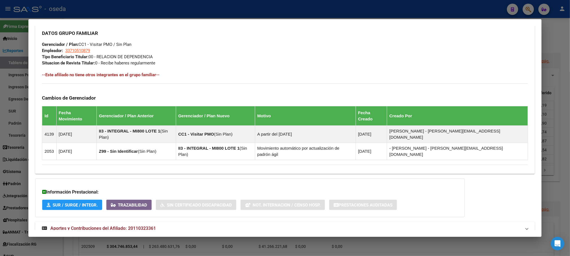
click at [83, 226] on span "Aportes y Contribuciones del Afiliado: 20110323361" at bounding box center [102, 228] width 105 height 5
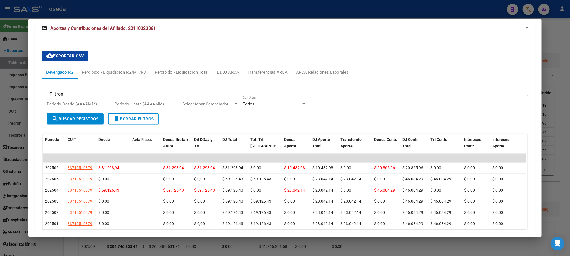
scroll to position [464, 0]
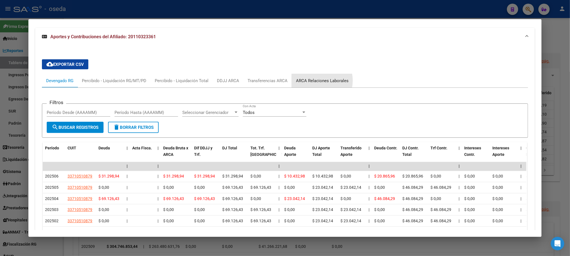
click at [311, 78] on div "ARCA Relaciones Laborales" at bounding box center [322, 81] width 53 height 6
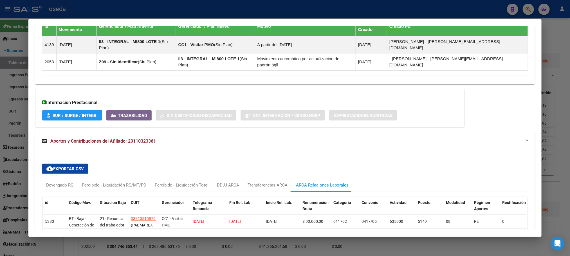
scroll to position [390, 0]
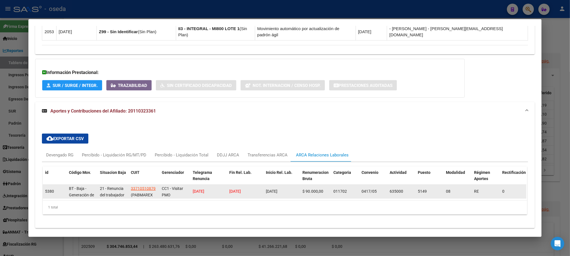
drag, startPoint x: 226, startPoint y: 173, endPoint x: 252, endPoint y: 175, distance: 26.8
click at [252, 184] on datatable-body-cell "[DATE]" at bounding box center [245, 191] width 37 height 14
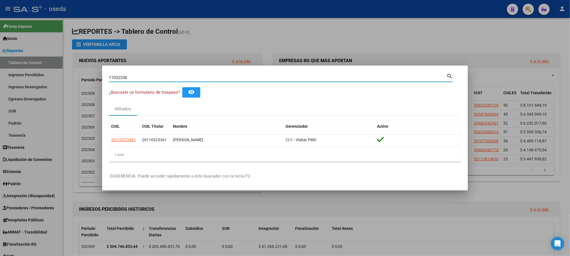
drag, startPoint x: 158, startPoint y: 75, endPoint x: 23, endPoint y: 67, distance: 135.5
click at [23, 67] on div "11032336 Buscar (apellido, dni, cuil, nro traspaso, cuit, obra social) search ¿…" at bounding box center [285, 128] width 570 height 256
type input "16940851"
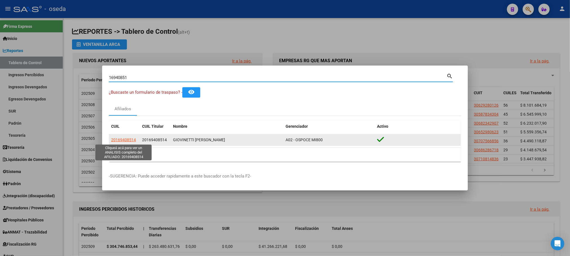
click at [124, 140] on span "20169408514" at bounding box center [123, 140] width 25 height 4
type textarea "20169408514"
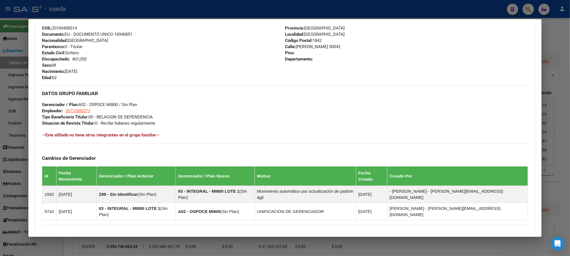
scroll to position [270, 0]
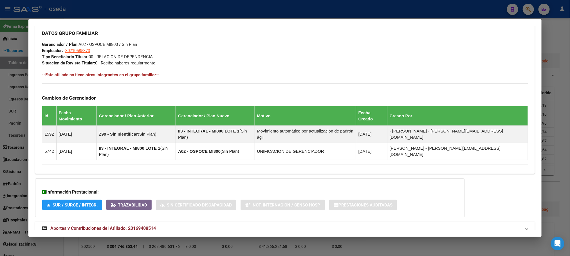
click at [149, 226] on span "Aportes y Contribuciones del Afiliado: 20169408514" at bounding box center [102, 228] width 105 height 5
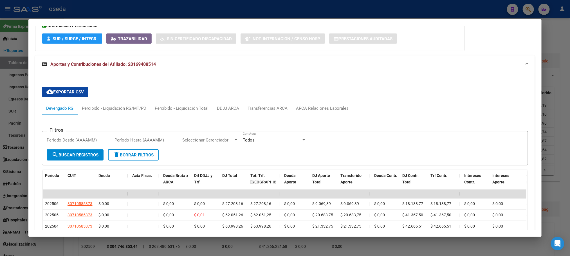
scroll to position [481, 0]
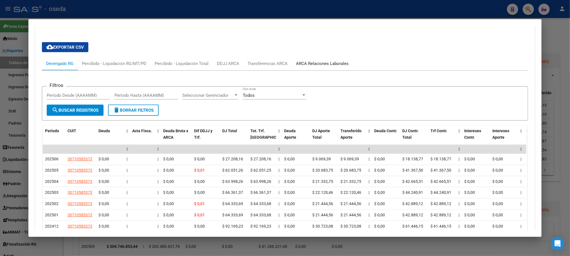
click at [310, 60] on div "ARCA Relaciones Laborales" at bounding box center [322, 63] width 53 height 6
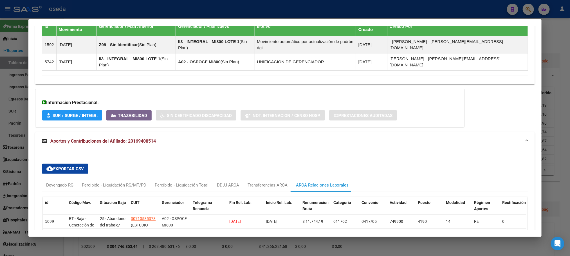
scroll to position [388, 0]
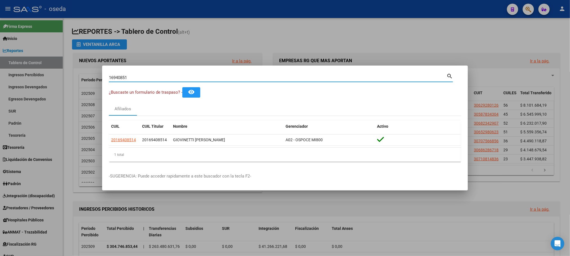
drag, startPoint x: 153, startPoint y: 76, endPoint x: 43, endPoint y: 62, distance: 110.2
click at [44, 63] on div "16940851 Buscar (apellido, dni, cuil, nro traspaso, cuit, obra social) search ¿…" at bounding box center [285, 128] width 570 height 256
type input "22949394"
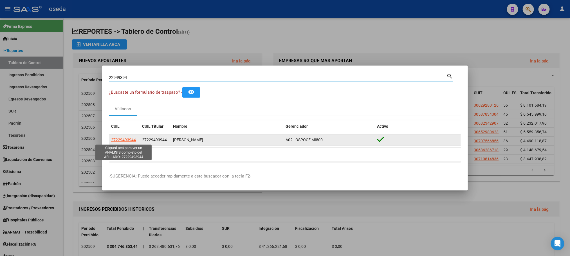
click at [119, 138] on span "27229493944" at bounding box center [123, 140] width 25 height 4
type textarea "27229493944"
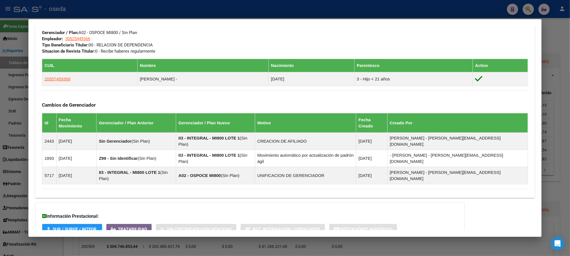
scroll to position [295, 0]
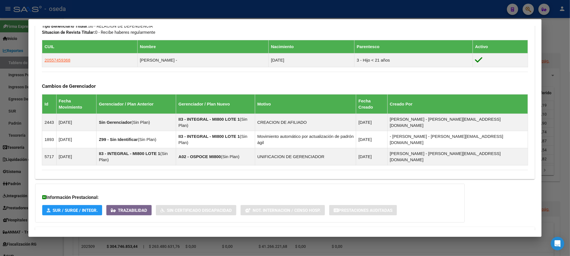
click at [140, 231] on span "Aportes y Contribuciones del Afiliado: 27229493944" at bounding box center [102, 233] width 105 height 5
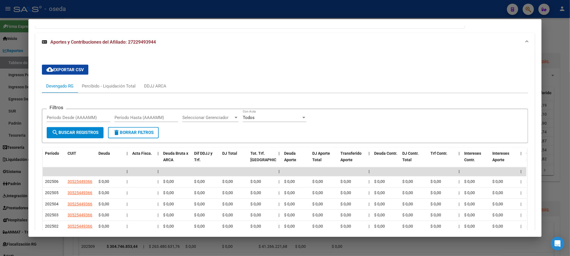
scroll to position [404, 0]
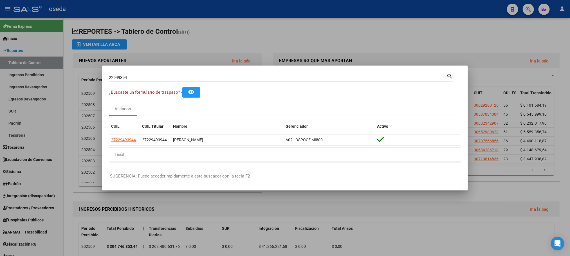
click at [142, 74] on div "22949394 Buscar (apellido, dni, [PERSON_NAME], [PERSON_NAME], cuit, obra social)" at bounding box center [277, 77] width 337 height 8
drag, startPoint x: 140, startPoint y: 77, endPoint x: 73, endPoint y: 72, distance: 67.7
click at [76, 72] on div "22949394 Buscar (apellido, dni, cuil, nro traspaso, cuit, obra social) search ¿…" at bounding box center [285, 128] width 570 height 256
type input "17527169"
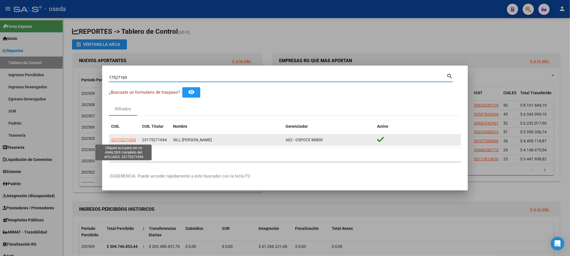
click at [118, 139] on span "23175271694" at bounding box center [123, 140] width 25 height 4
type textarea "23175271694"
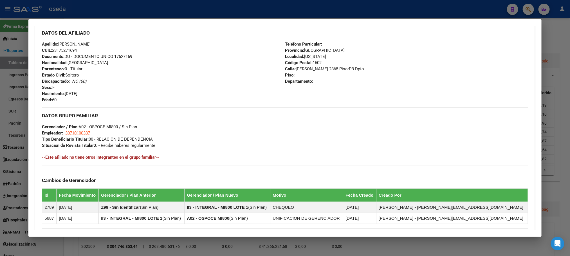
scroll to position [264, 0]
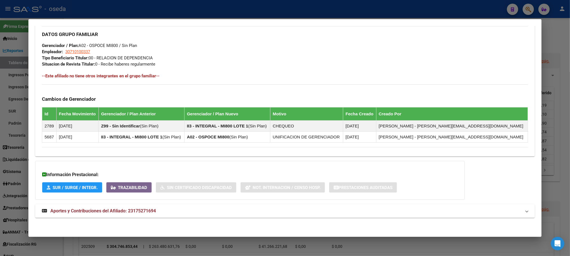
click at [121, 209] on span "Aportes y Contribuciones del Afiliado: 23175271694" at bounding box center [102, 210] width 105 height 5
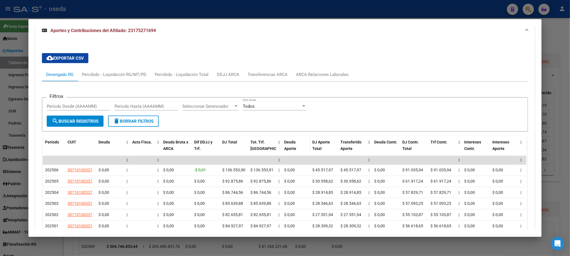
scroll to position [433, 0]
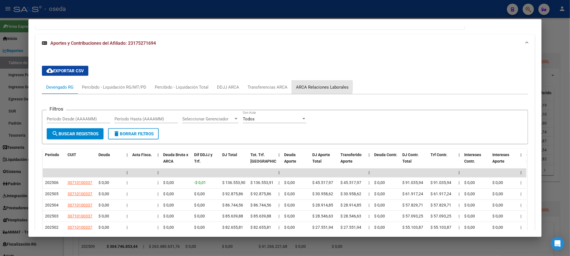
click at [310, 87] on div "ARCA Relaciones Laborales" at bounding box center [322, 87] width 53 height 6
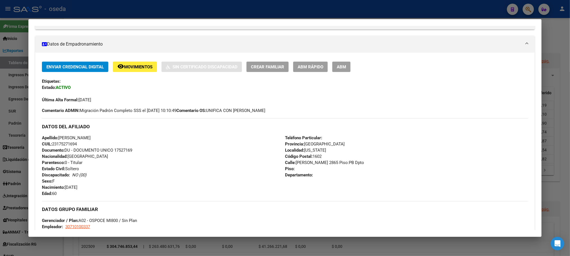
scroll to position [46, 0]
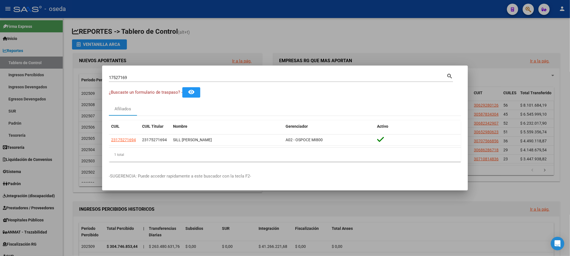
click at [138, 75] on div "17527169 Buscar (apellido, dni, cuil, [PERSON_NAME], cuit, obra social)" at bounding box center [277, 77] width 337 height 8
drag, startPoint x: 135, startPoint y: 77, endPoint x: 62, endPoint y: 76, distance: 73.4
click at [62, 76] on div "17527169 Buscar (apellido, dni, cuil, nro traspaso, cuit, obra social) search ¿…" at bounding box center [285, 128] width 570 height 256
type input "29703606"
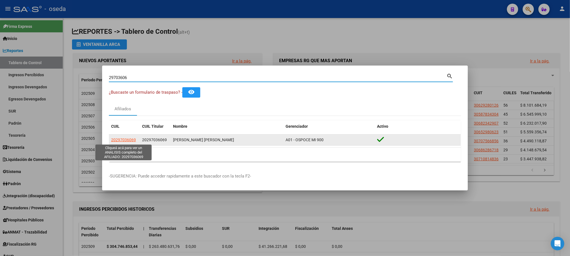
click at [121, 137] on app-link-go-to "20297036069" at bounding box center [123, 140] width 25 height 6
click at [122, 139] on span "20297036069" at bounding box center [123, 140] width 25 height 4
type textarea "20297036069"
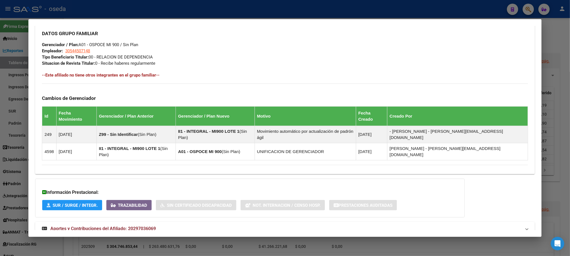
scroll to position [270, 0]
click at [102, 226] on span "Aportes y Contribuciones del Afiliado: 20297036069" at bounding box center [102, 228] width 105 height 5
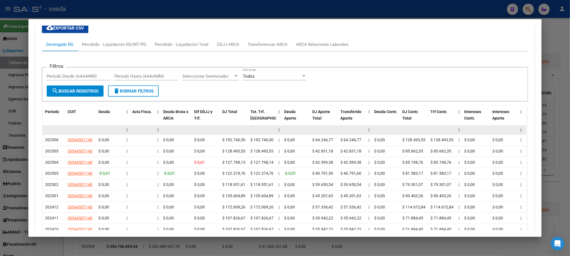
scroll to position [422, 0]
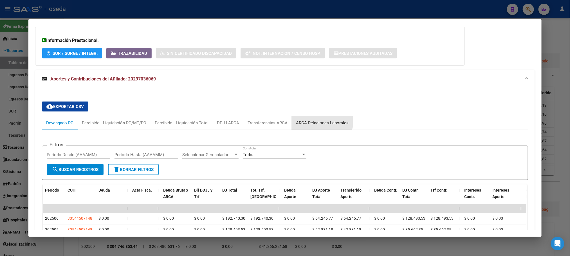
click at [315, 120] on div "ARCA Relaciones Laborales" at bounding box center [322, 123] width 53 height 6
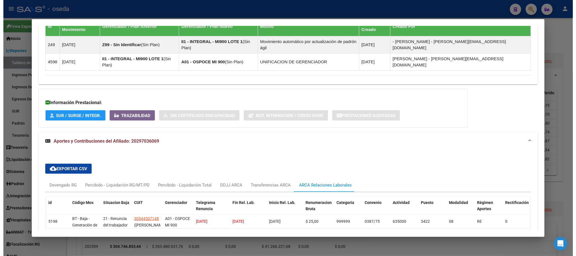
scroll to position [404, 0]
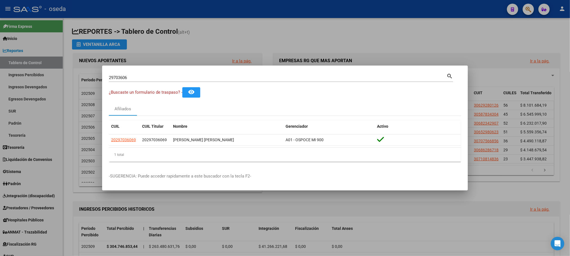
click at [143, 75] on div "29703606 Buscar (apellido, dni, [PERSON_NAME], [PERSON_NAME], cuit, obra social)" at bounding box center [277, 77] width 337 height 8
drag, startPoint x: 142, startPoint y: 76, endPoint x: 82, endPoint y: 73, distance: 59.7
click at [82, 73] on div "29703606 Buscar (apellido, dni, cuil, nro traspaso, cuit, obra social) search ¿…" at bounding box center [285, 128] width 570 height 256
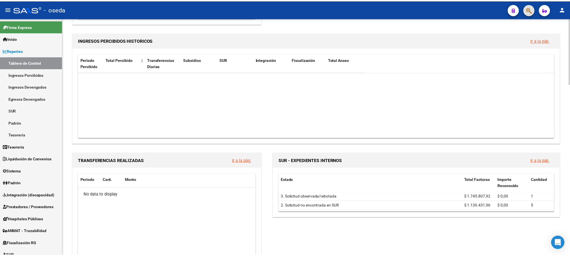
scroll to position [591, 0]
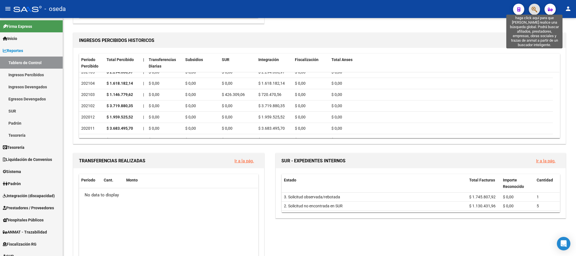
click at [537, 11] on icon "button" at bounding box center [535, 9] width 6 height 6
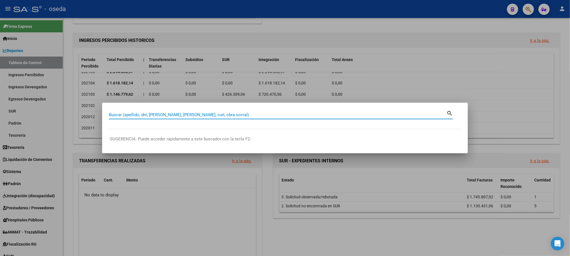
paste input "22773148"
type input "22773148"
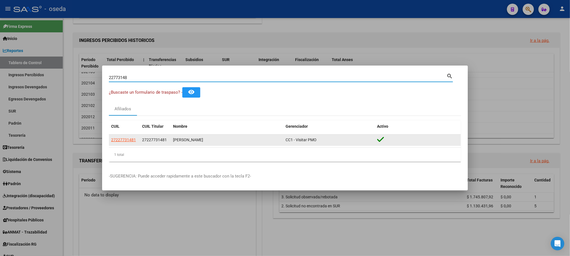
click at [118, 143] on app-link-go-to "27227731481" at bounding box center [123, 140] width 25 height 6
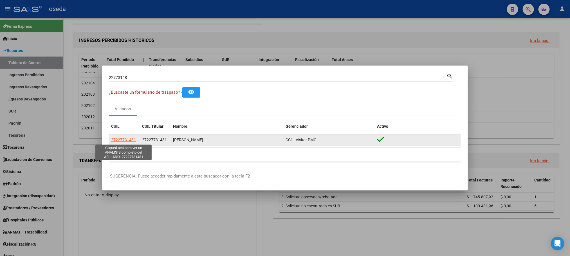
click at [117, 142] on span "27227731481" at bounding box center [123, 140] width 25 height 4
type textarea "27227731481"
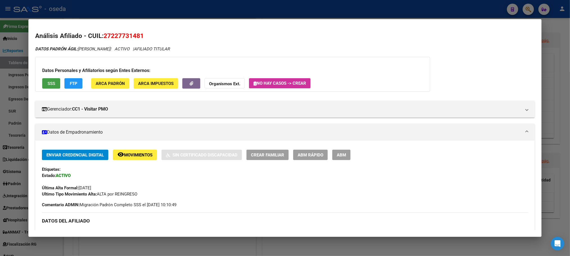
click at [48, 85] on span "SSS" at bounding box center [52, 83] width 8 height 5
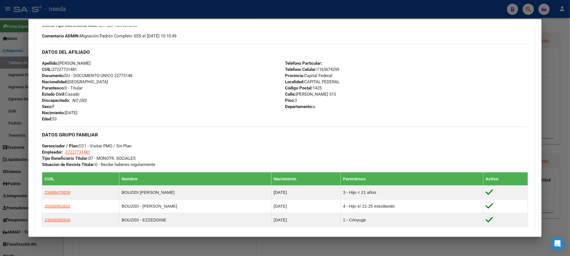
scroll to position [307, 0]
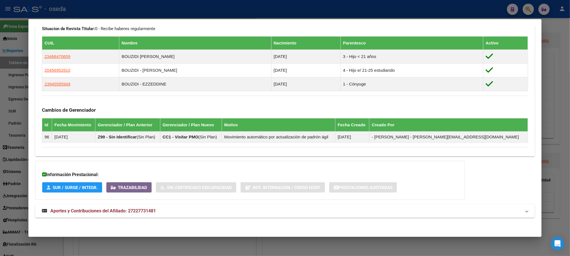
click at [99, 210] on span "Aportes y Contribuciones del Afiliado: 27227731481" at bounding box center [102, 210] width 105 height 5
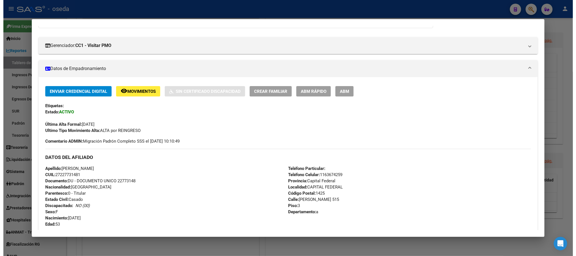
scroll to position [55, 0]
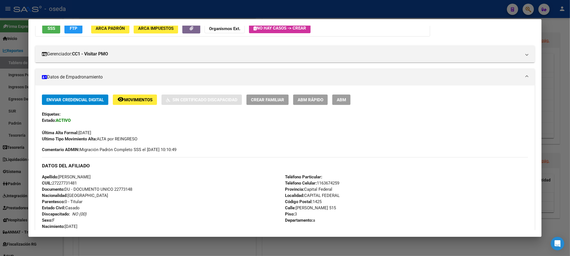
click at [144, 105] on div "Enviar Credencial Digital remove_red_eye Movimientos Sin Certificado Discapacid…" at bounding box center [285, 118] width 486 height 48
click at [140, 100] on span "Movimientos" at bounding box center [138, 99] width 28 height 5
click at [148, 101] on span "Movimientos" at bounding box center [138, 99] width 28 height 5
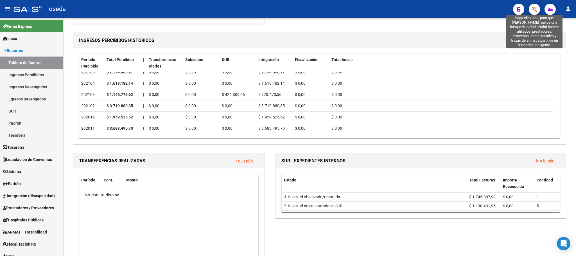
click at [533, 7] on icon "button" at bounding box center [535, 9] width 6 height 6
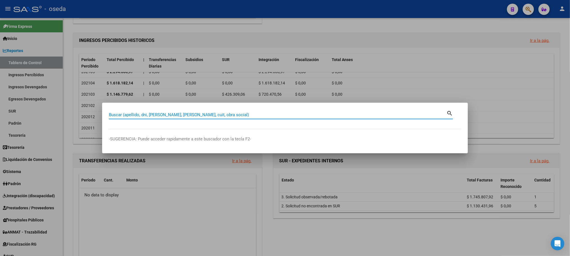
paste input "57238577"
type input "57238577"
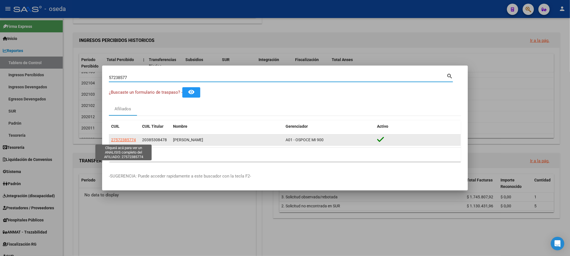
click at [128, 140] on span "27572385774" at bounding box center [123, 140] width 25 height 4
type textarea "27572385774"
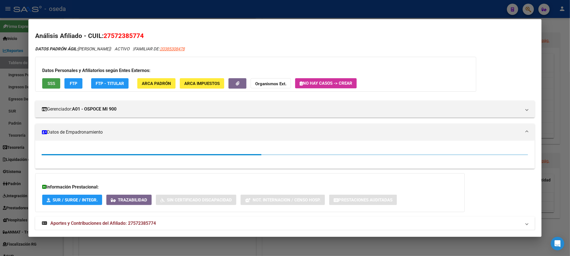
click at [48, 84] on span "SSS" at bounding box center [52, 83] width 8 height 5
